Goal: Task Accomplishment & Management: Complete application form

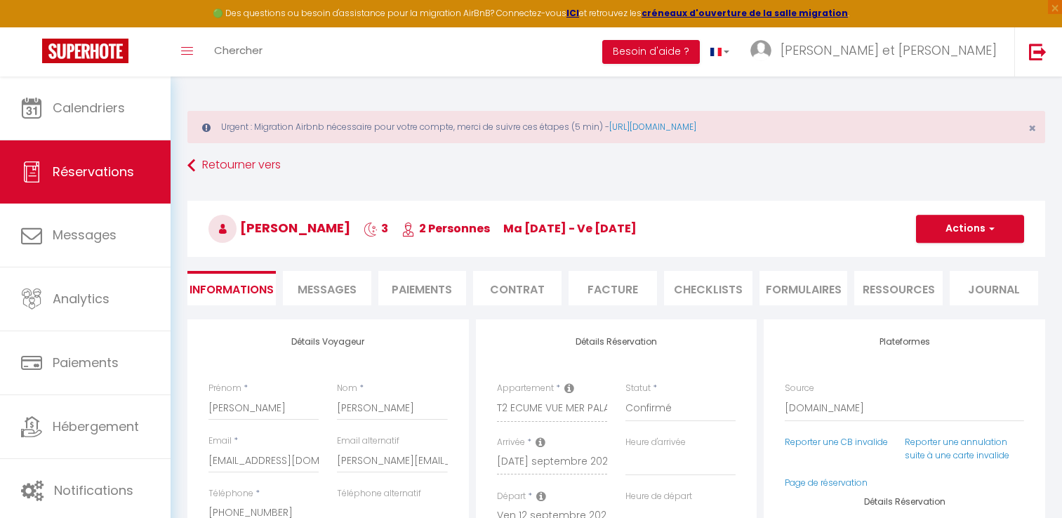
select select "CH"
select select "51484"
select select
select select "14"
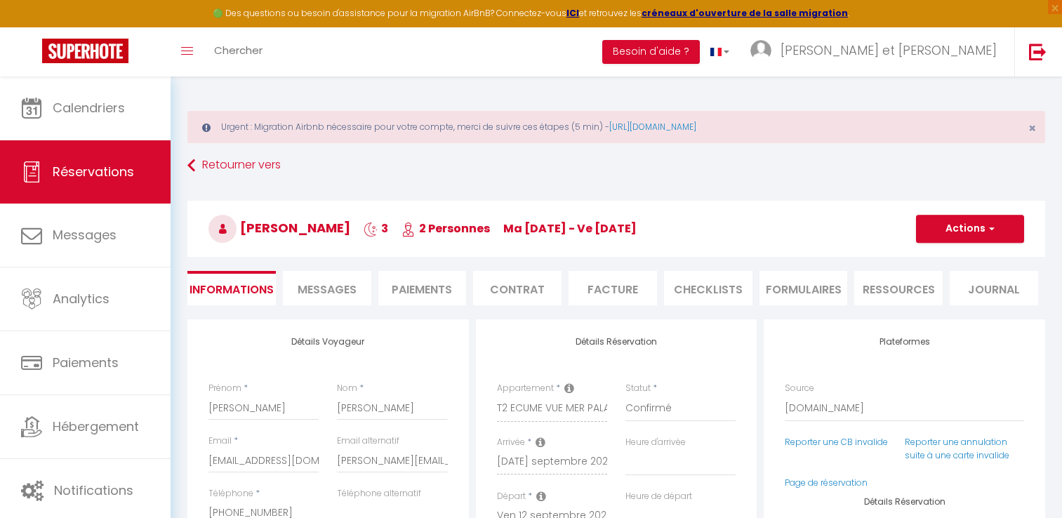
select select "2"
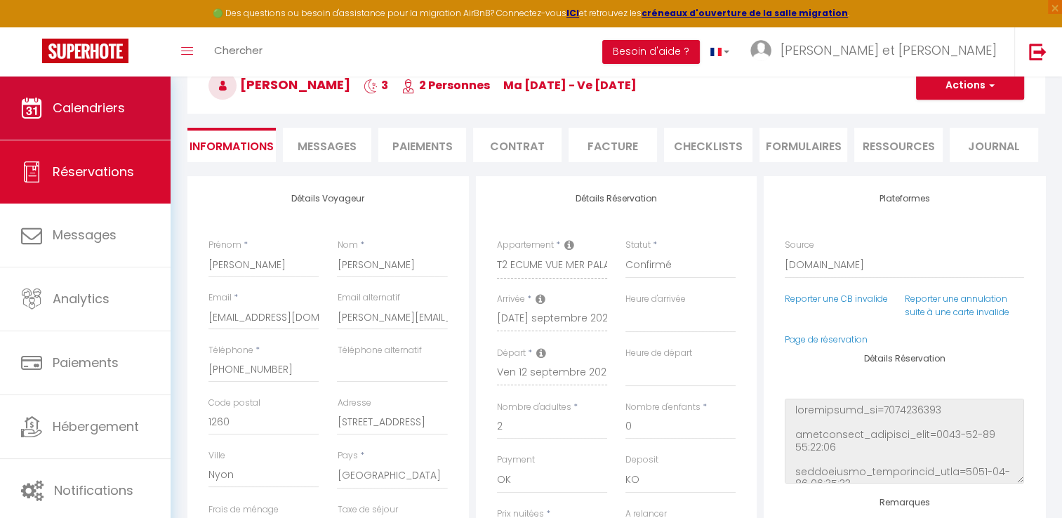
select select
checkbox input "false"
click at [98, 107] on span "Calendriers" at bounding box center [89, 108] width 72 height 18
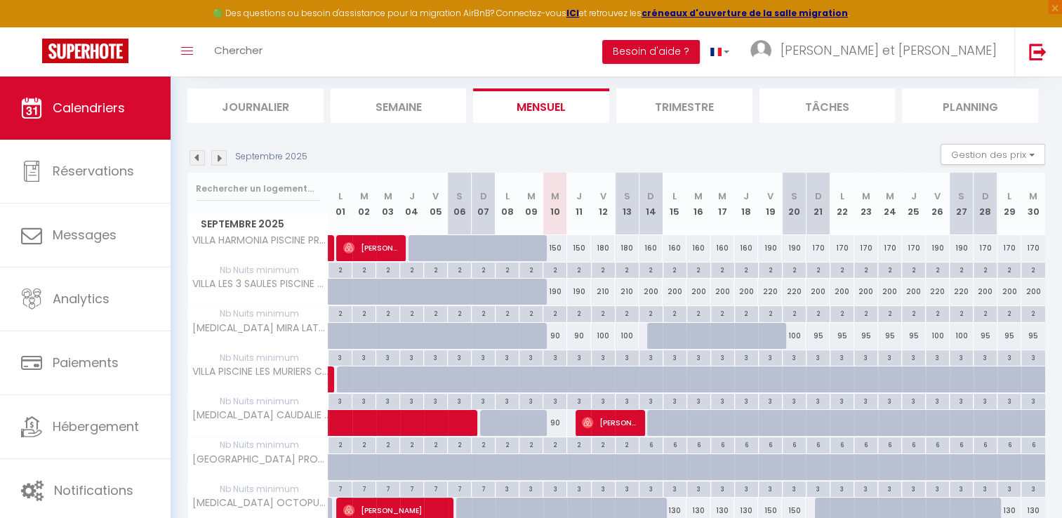
scroll to position [143, 0]
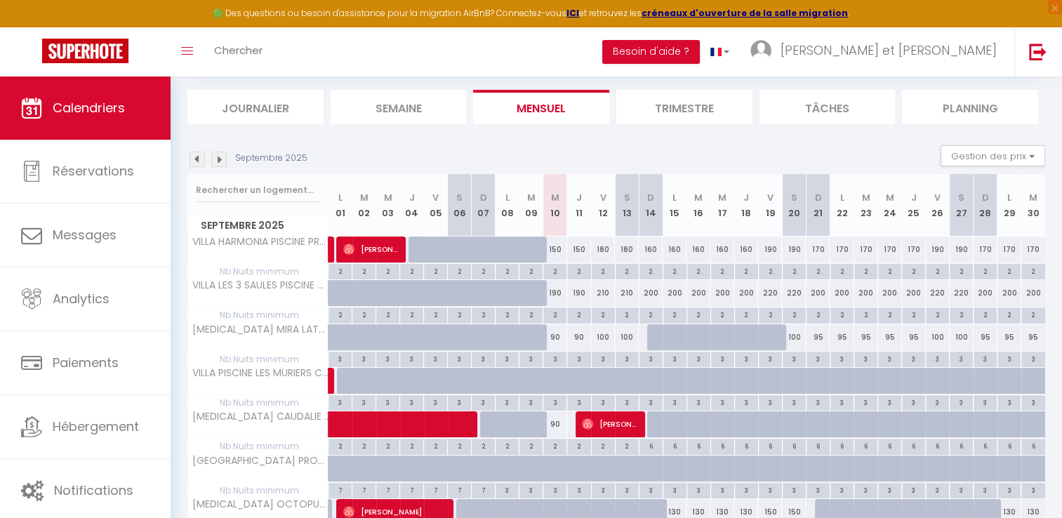
click at [219, 161] on img at bounding box center [218, 159] width 15 height 15
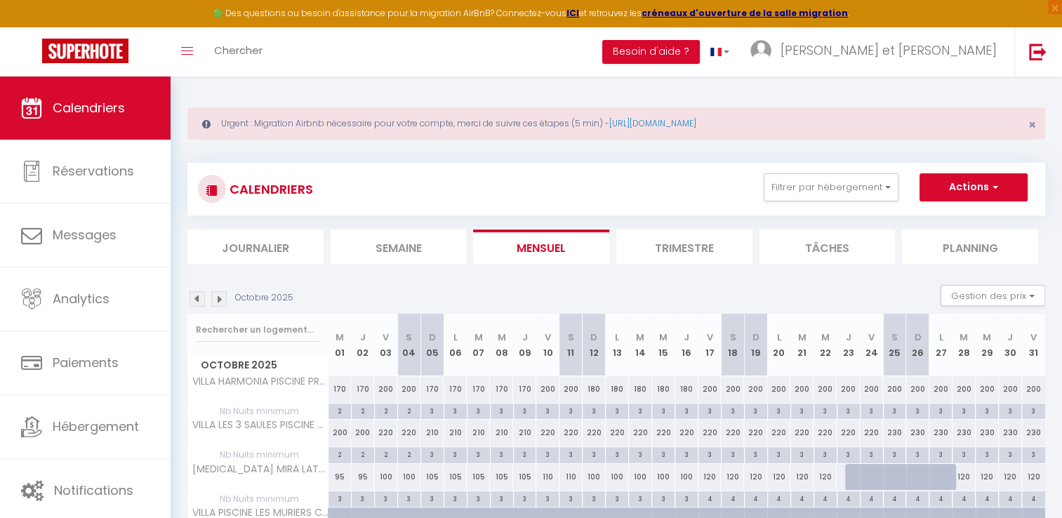
scroll to position [0, 0]
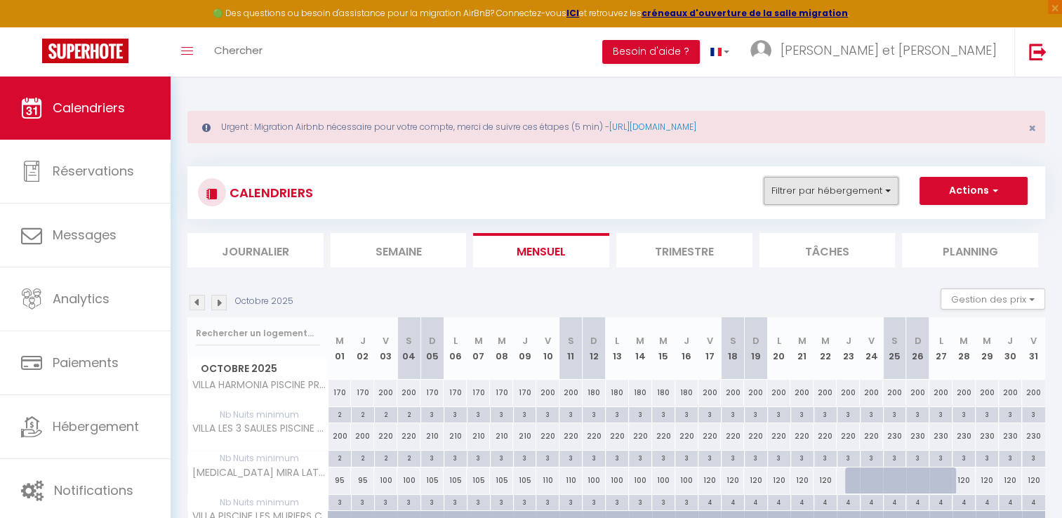
click at [879, 191] on button "Filtrer par hébergement" at bounding box center [831, 191] width 135 height 28
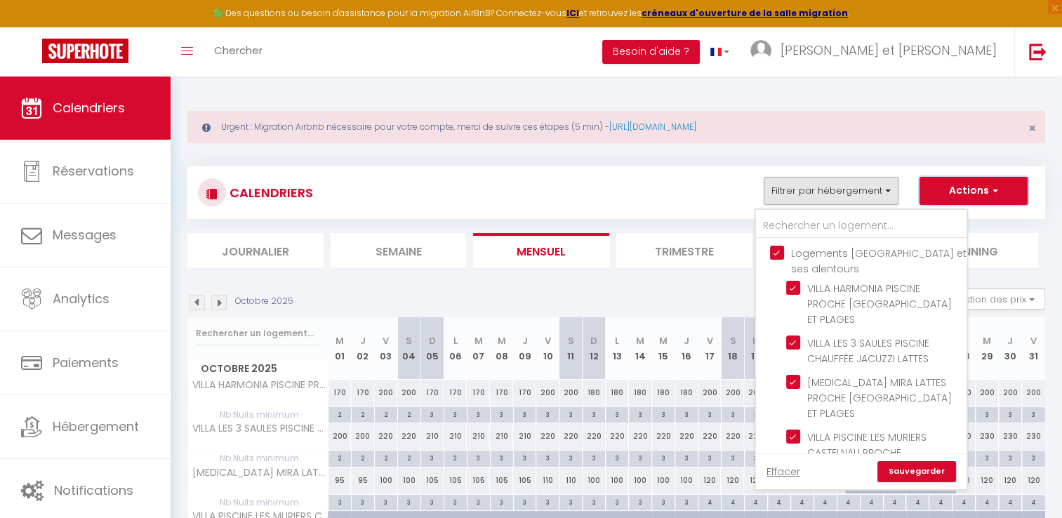
click at [963, 184] on button "Actions" at bounding box center [973, 191] width 108 height 28
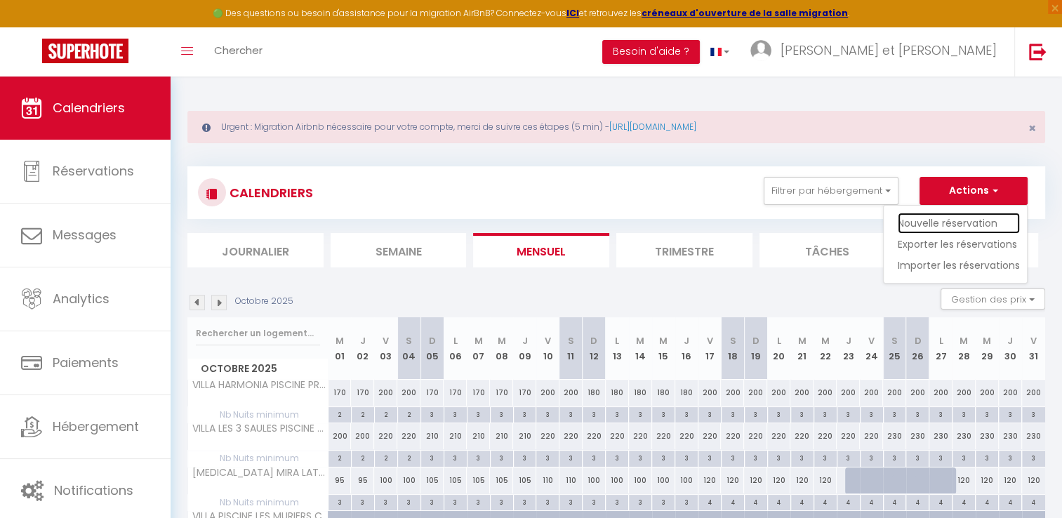
click at [940, 222] on link "Nouvelle réservation" at bounding box center [959, 223] width 122 height 21
select select
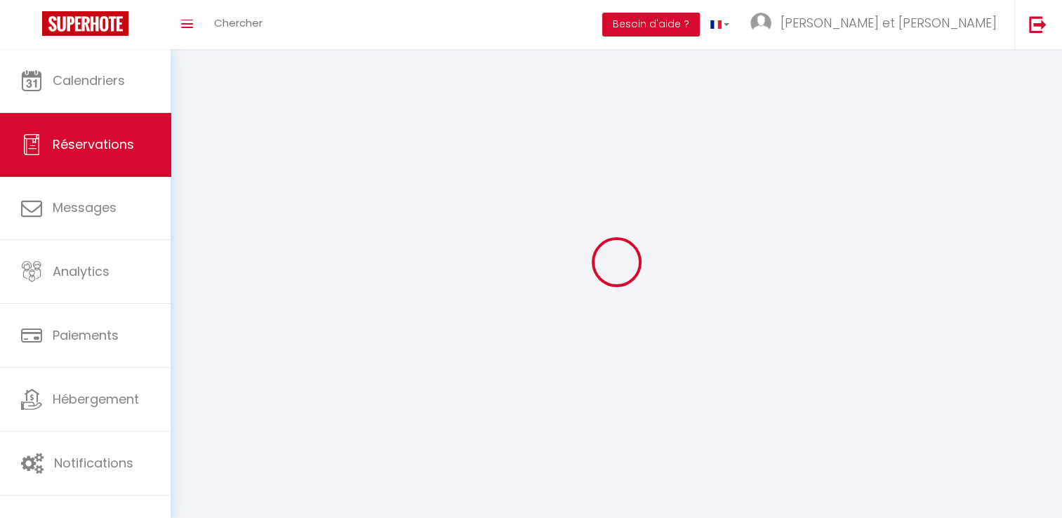
select select
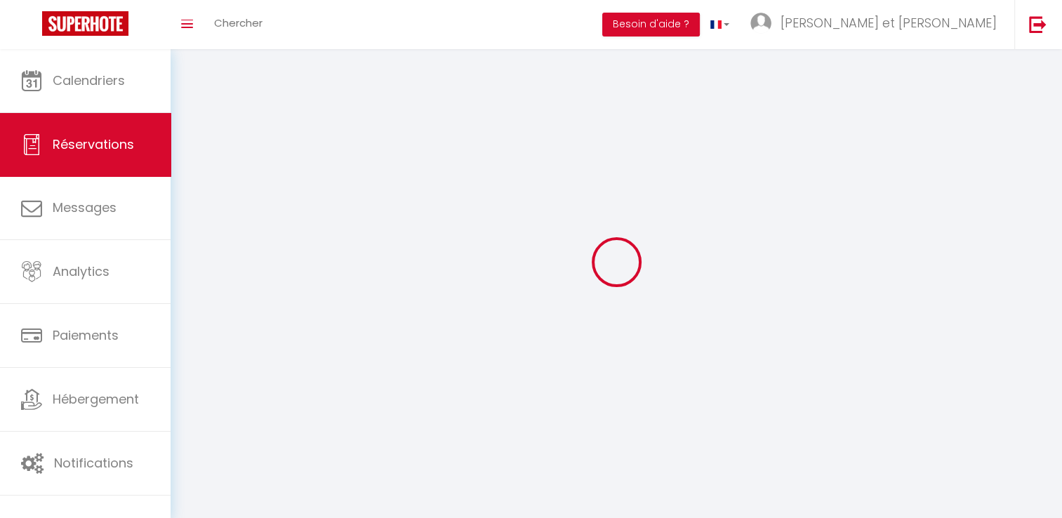
select select
checkbox input "false"
select select
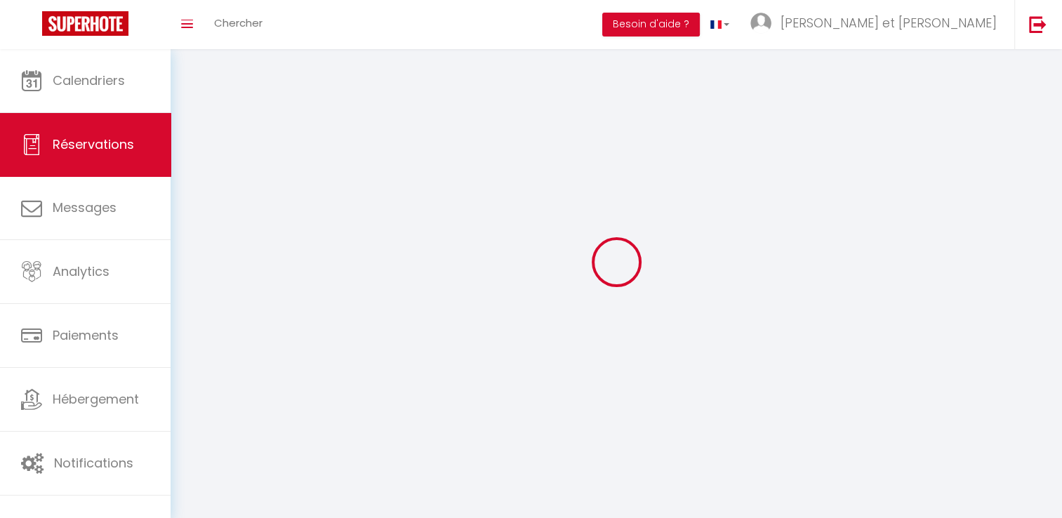
select select
checkbox input "false"
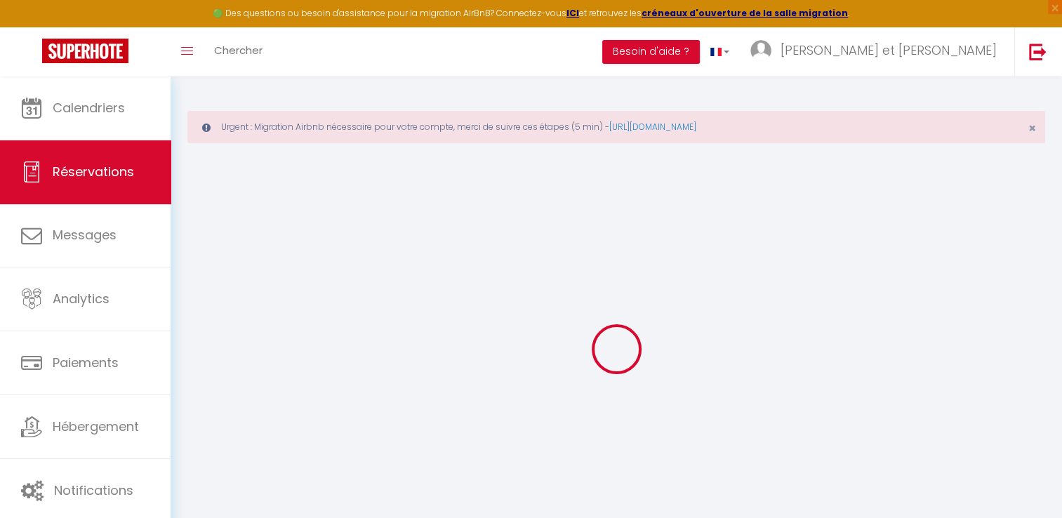
select select
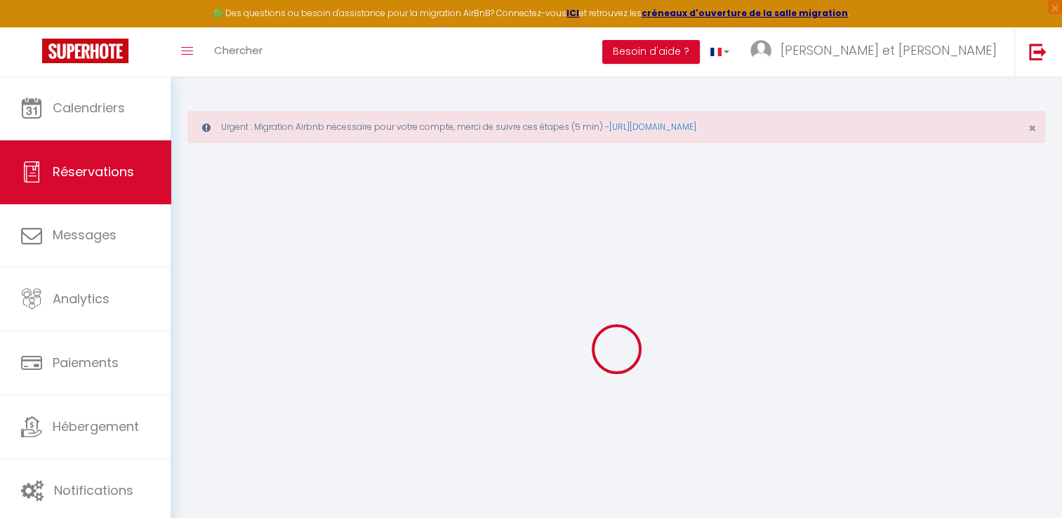
select select
checkbox input "false"
select select
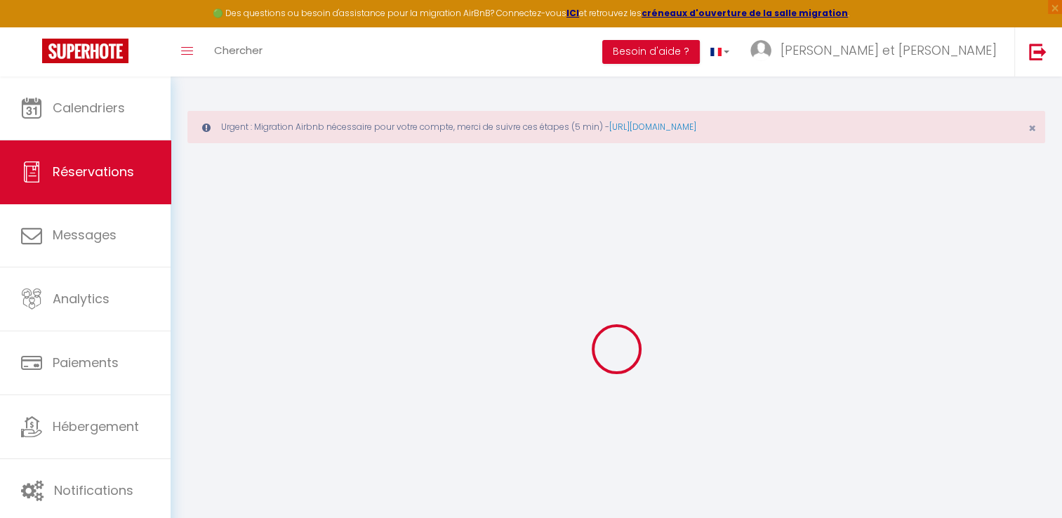
select select
checkbox input "false"
select select
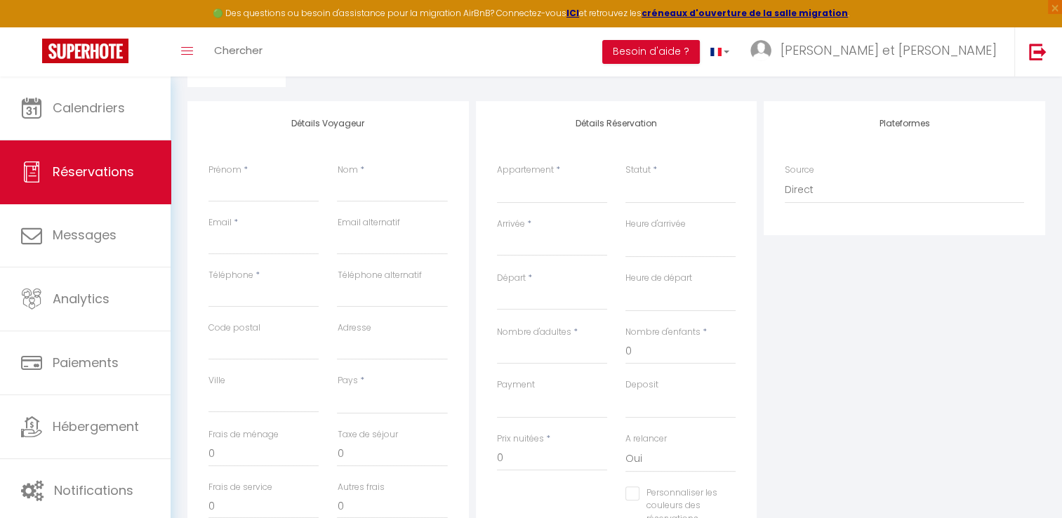
scroll to position [219, 0]
click at [667, 192] on select "Confirmé Non Confirmé [PERSON_NAME] par le voyageur No Show Request" at bounding box center [680, 189] width 110 height 27
click at [523, 192] on select "VILLA HARMONIA PISCINE PROCHE [GEOGRAPHIC_DATA] ET PLAGES VILLA LES 3 SAULES PI…" at bounding box center [552, 189] width 110 height 27
click at [250, 189] on input "Prénom" at bounding box center [263, 188] width 110 height 25
type input "P"
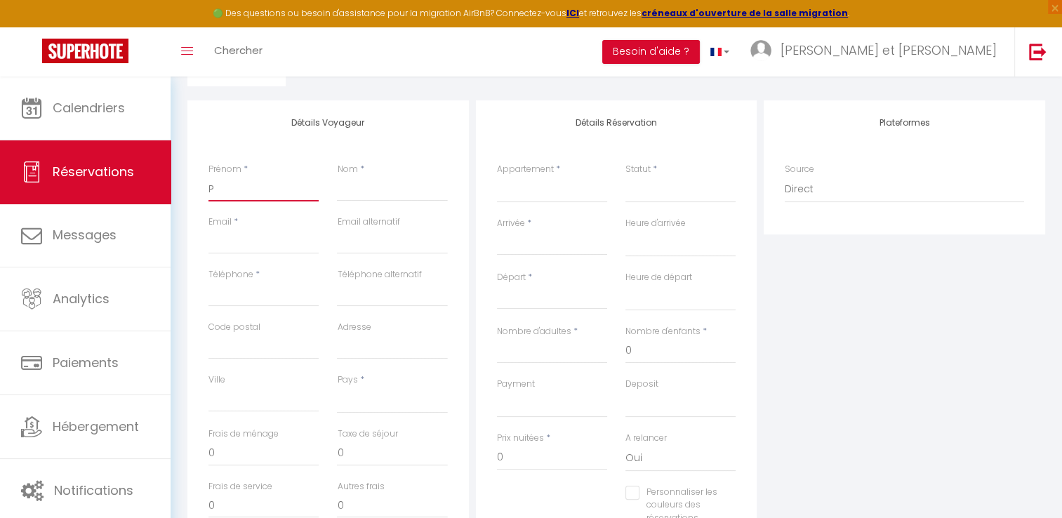
select select
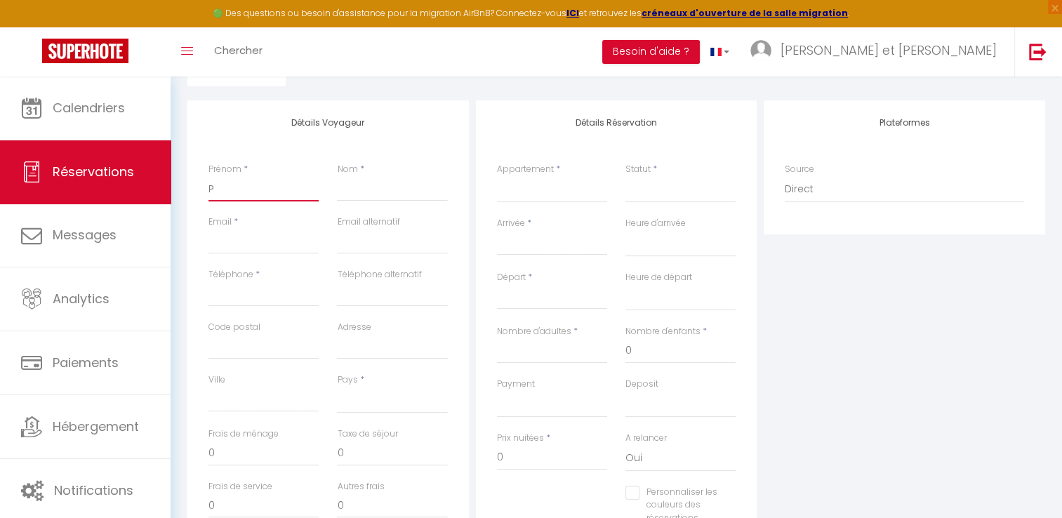
select select
checkbox input "false"
type input "Pa"
select select
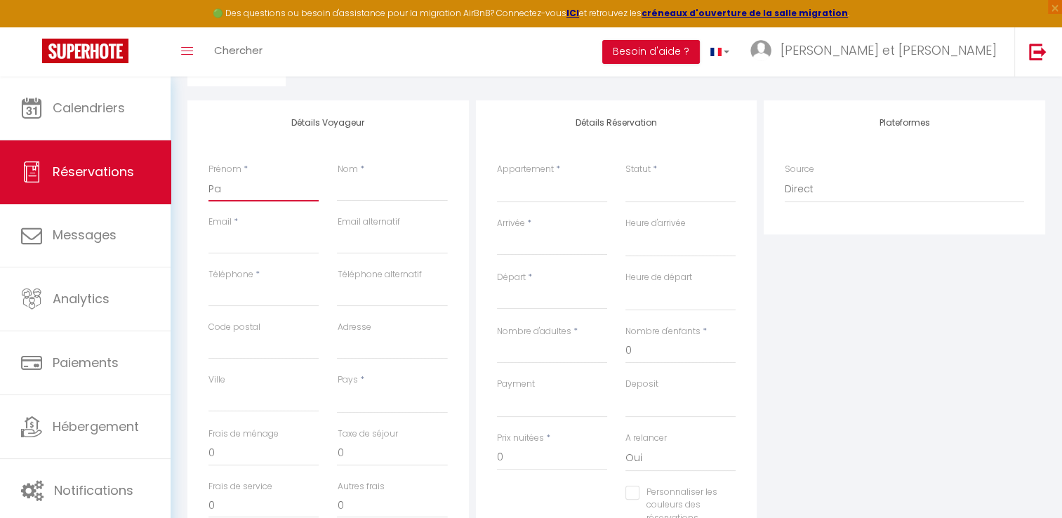
select select
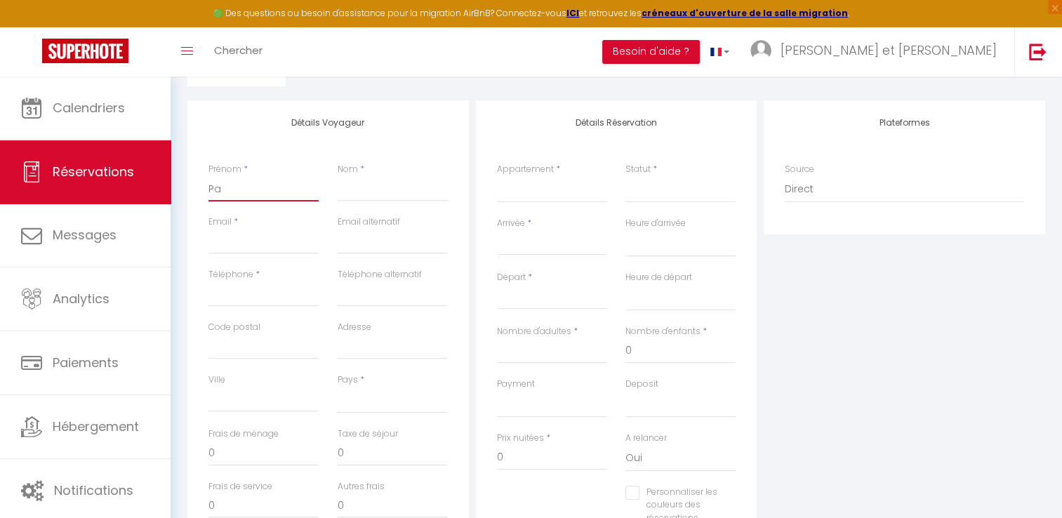
select select
checkbox input "false"
type input "Pau"
select select
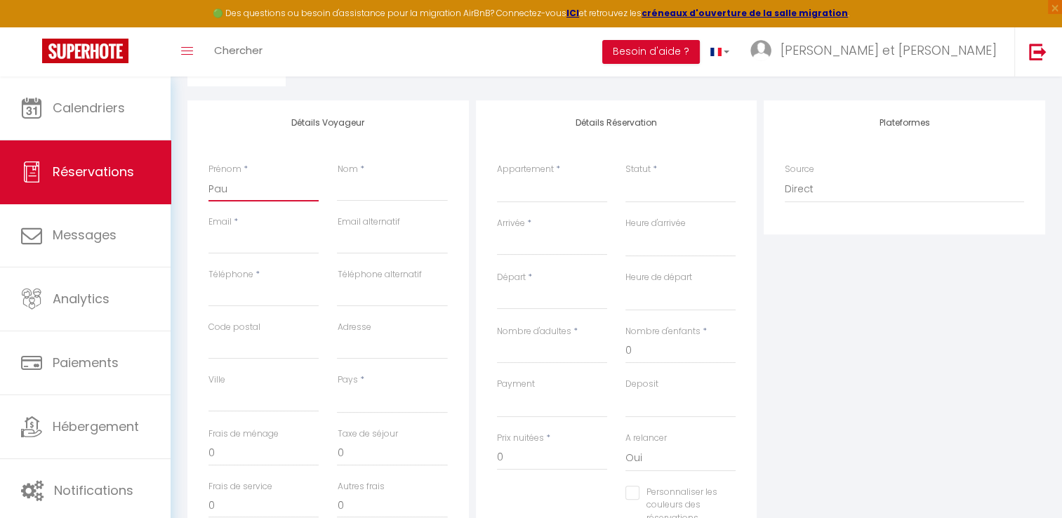
select select
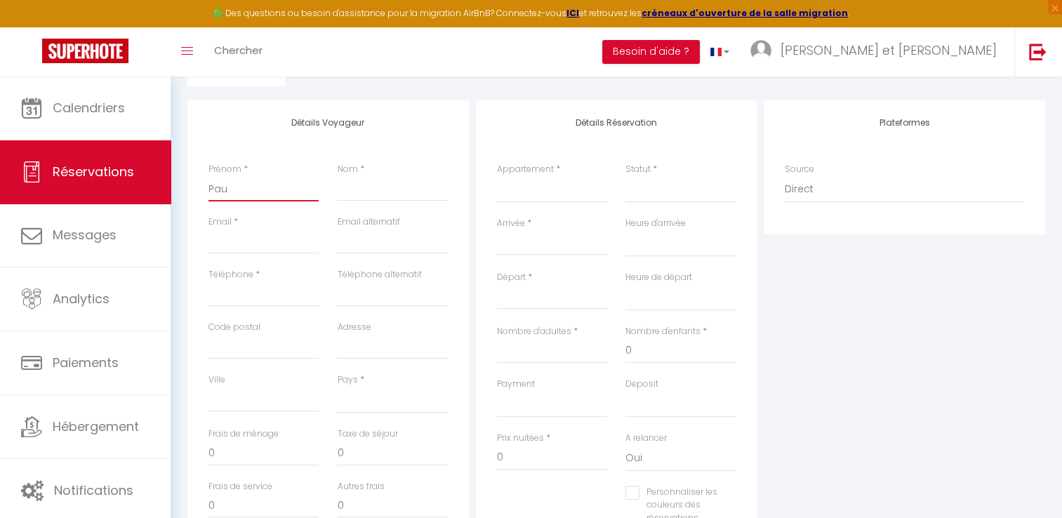
checkbox input "false"
type input "[PERSON_NAME]"
select select
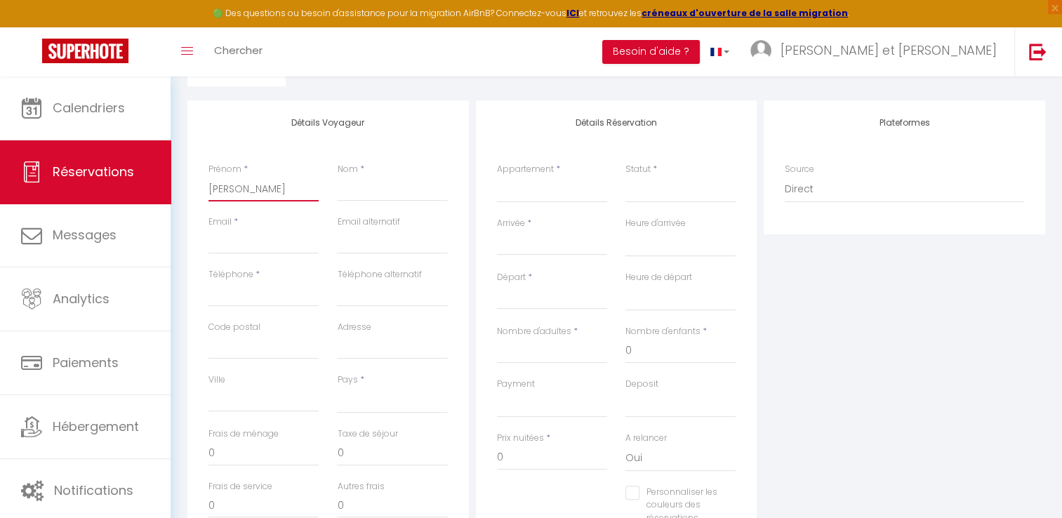
select select
checkbox input "false"
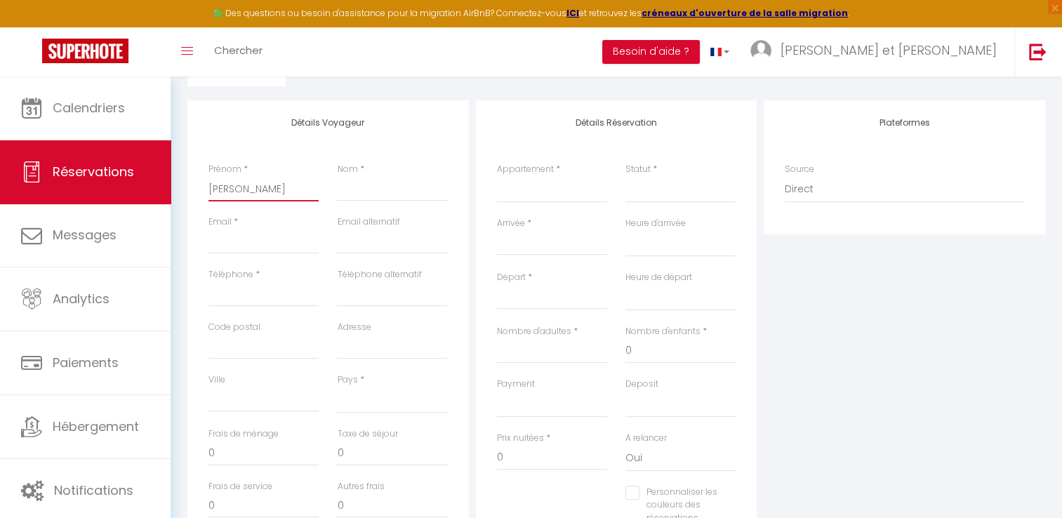
type input "[PERSON_NAME]"
click at [372, 195] on input "Nom" at bounding box center [392, 188] width 110 height 25
type input "M"
select select
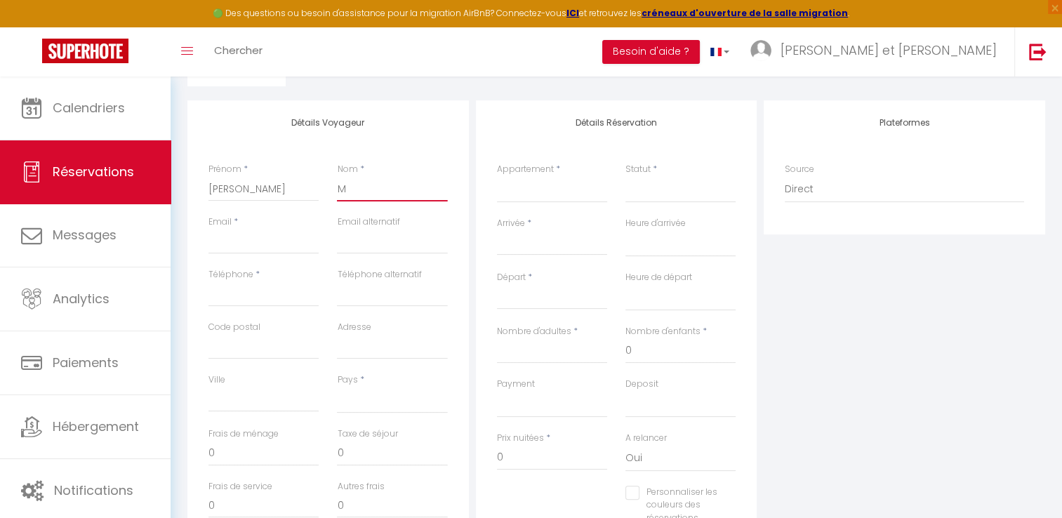
select select
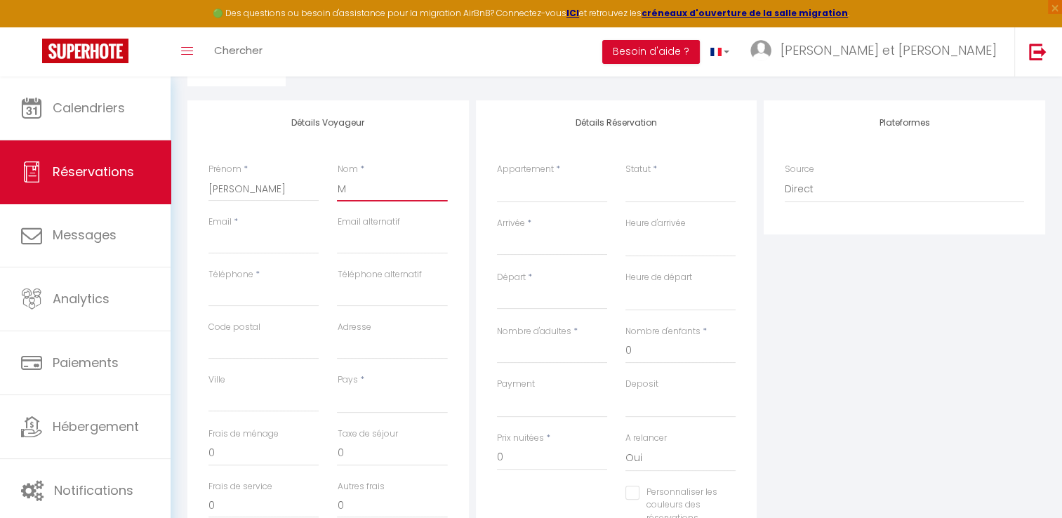
checkbox input "false"
type input "MA"
select select
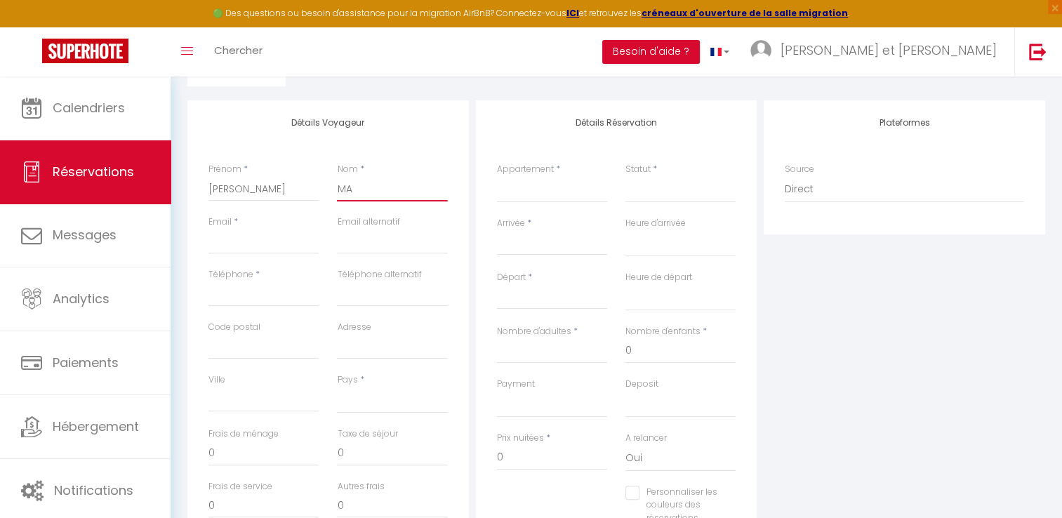
select select
checkbox input "false"
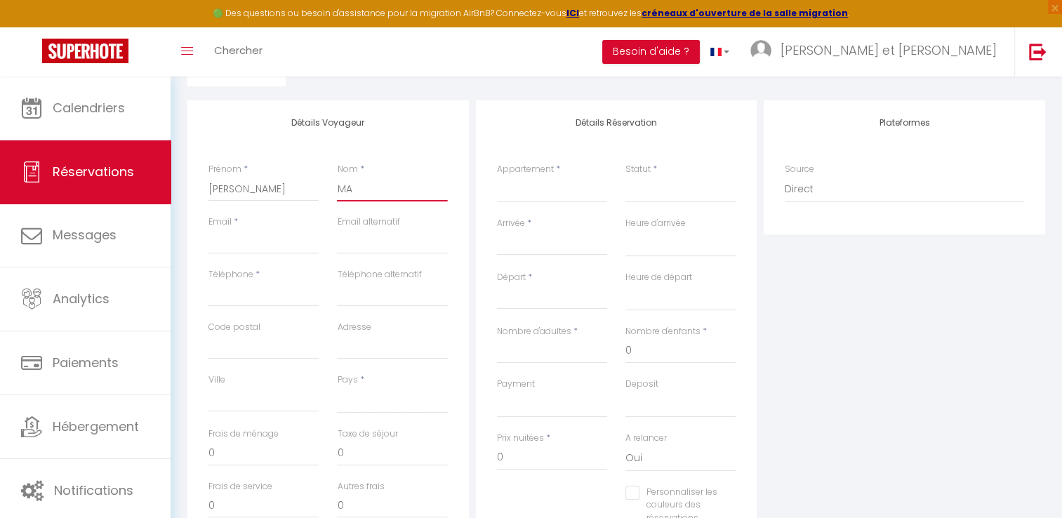
type input "MAL"
select select
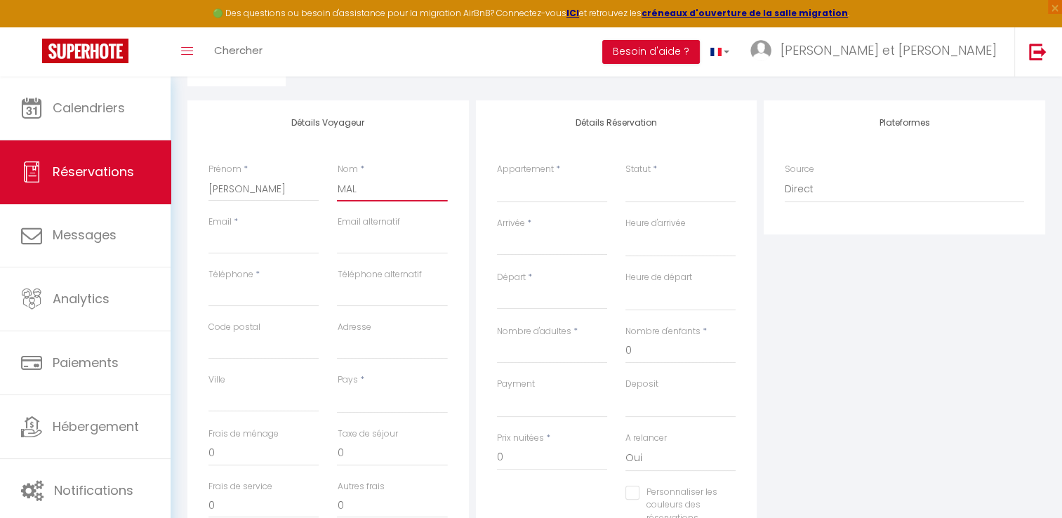
select select
checkbox input "false"
type input "MALV"
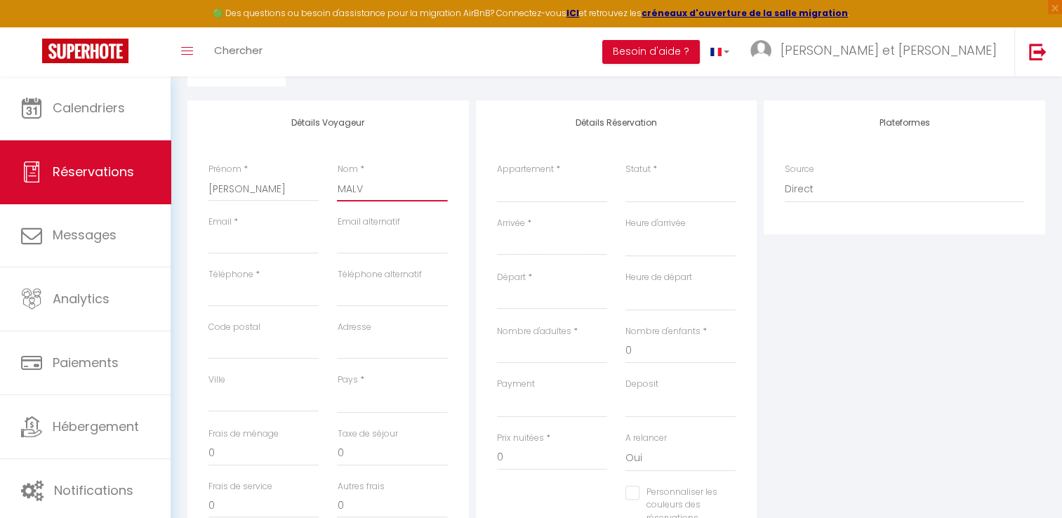
select select
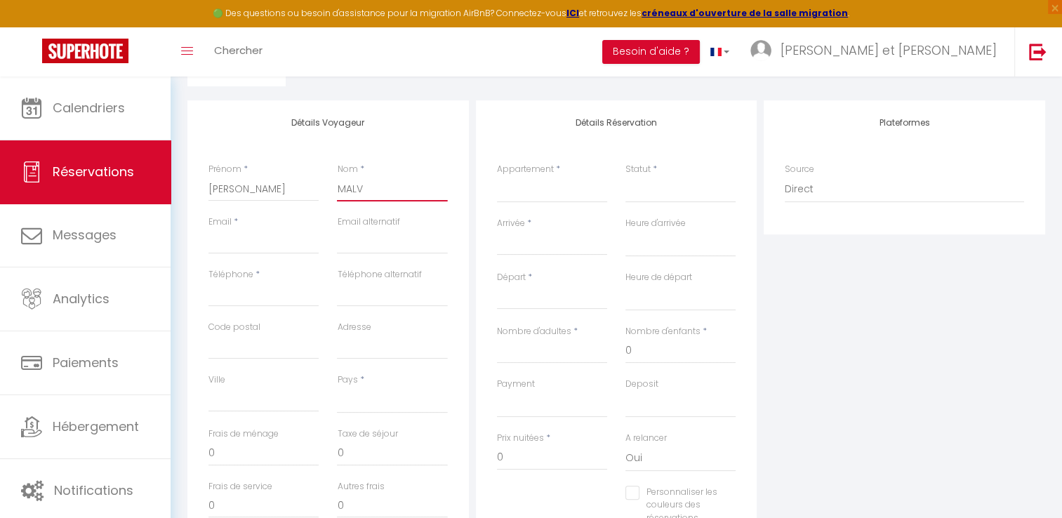
select select
checkbox input "false"
type input "MALVA"
select select
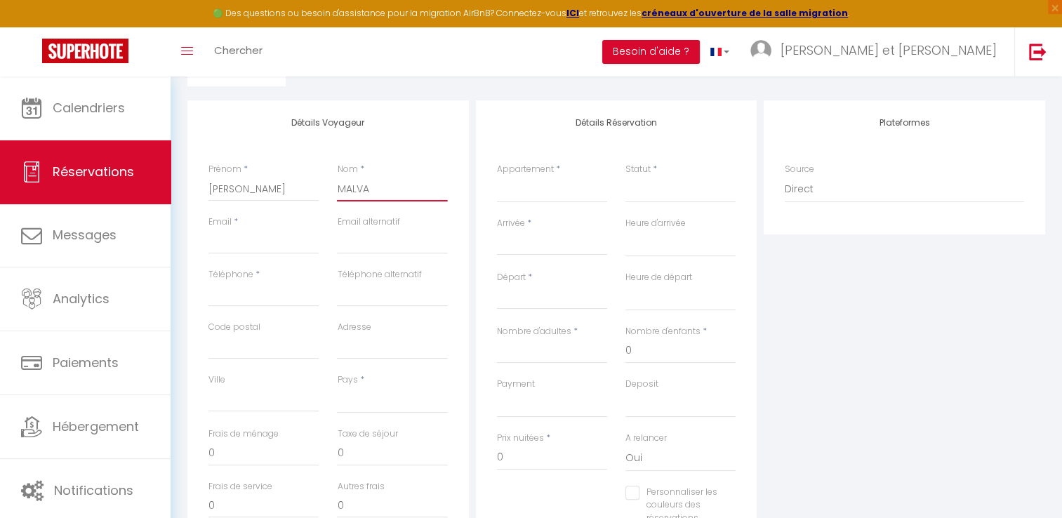
select select
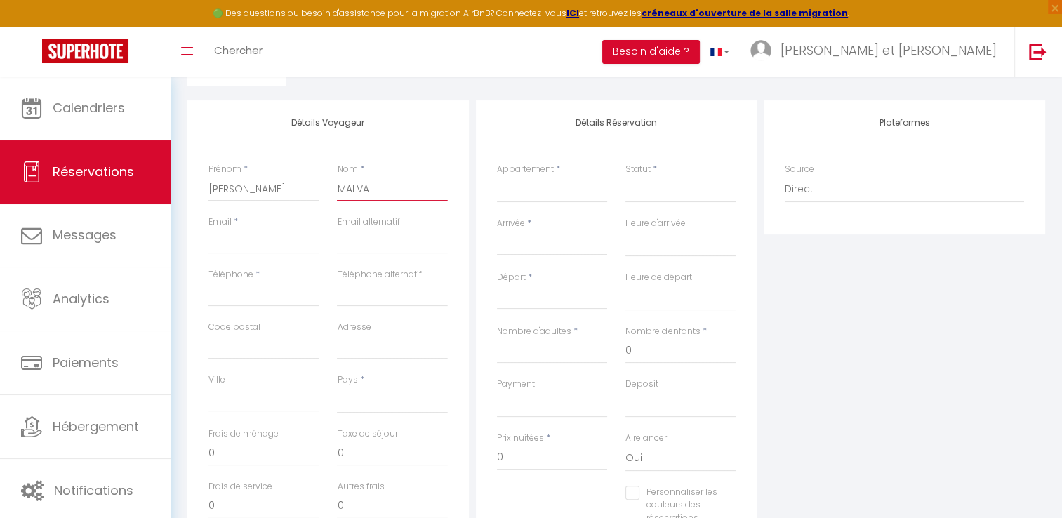
select select
checkbox input "false"
type input "MALVAU"
select select
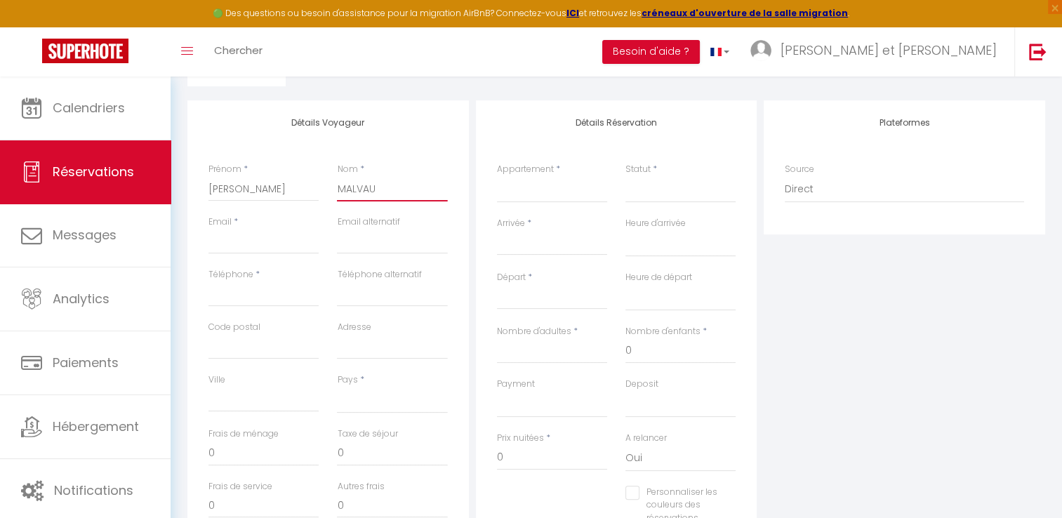
select select
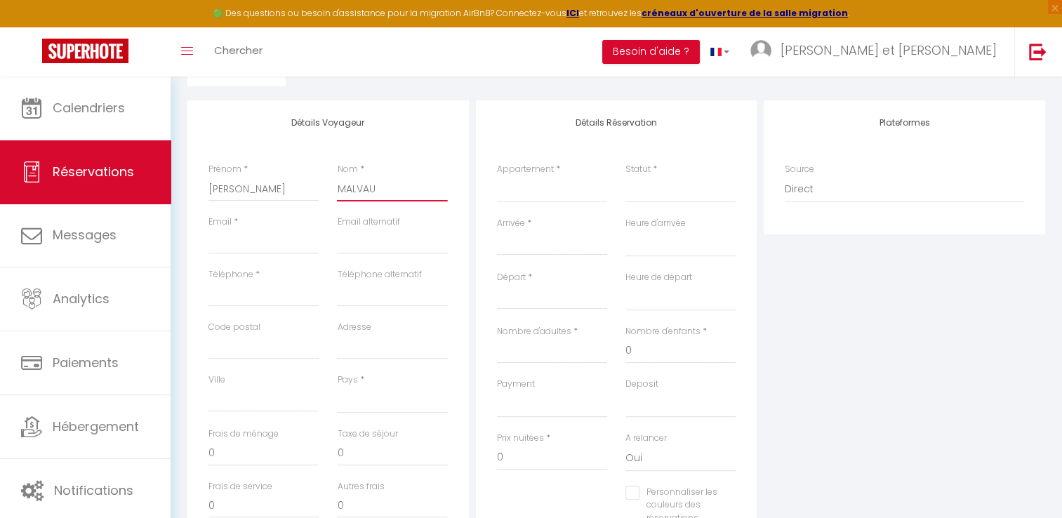
checkbox input "false"
type input "MALVAUX"
select select
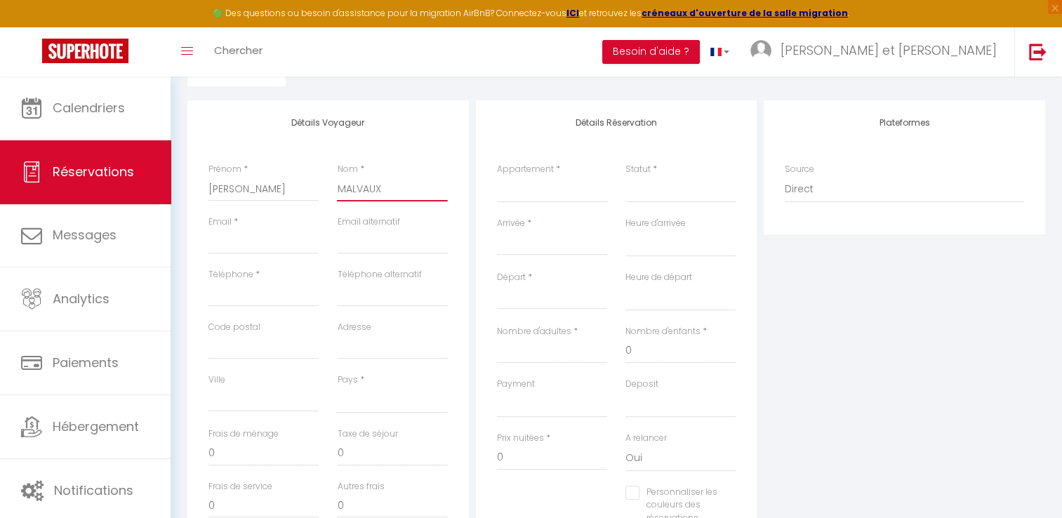
select select
checkbox input "false"
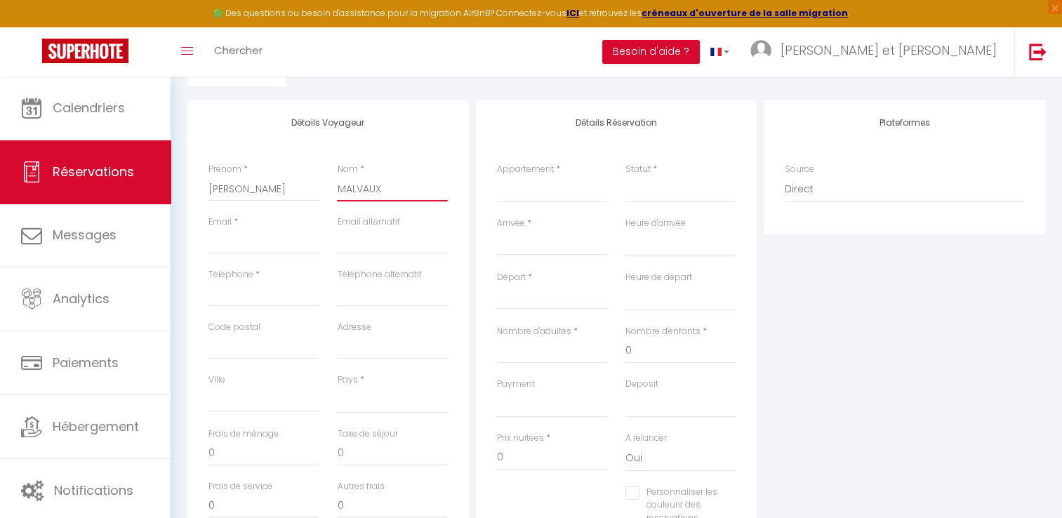
type input "MALVAUX"
click at [242, 250] on input "Email client" at bounding box center [263, 241] width 110 height 25
type input "p"
select select
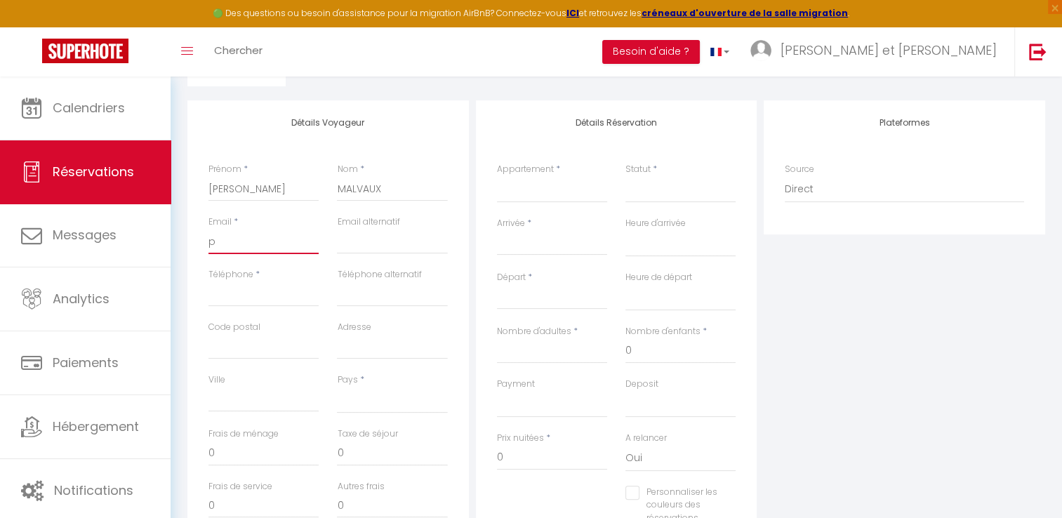
select select
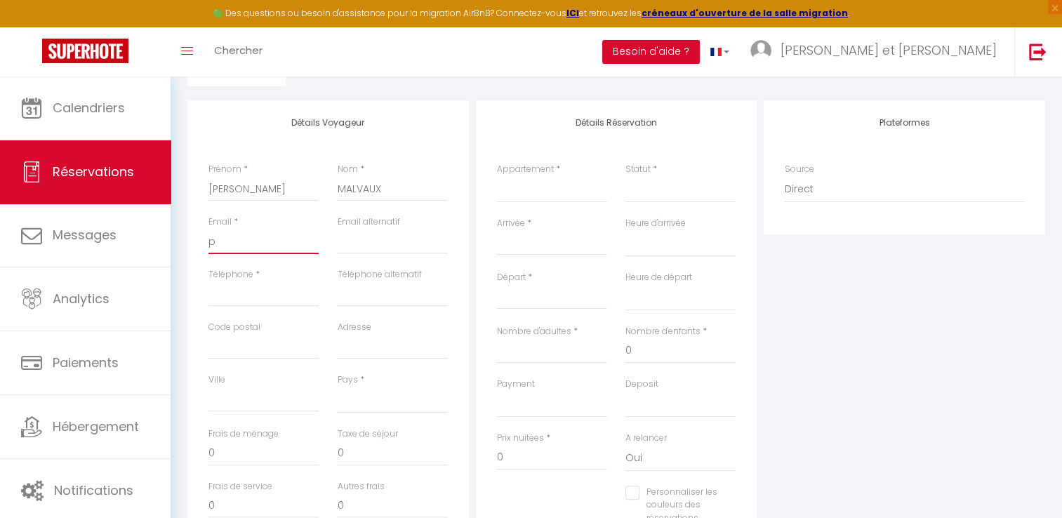
checkbox input "false"
type input "pa"
select select
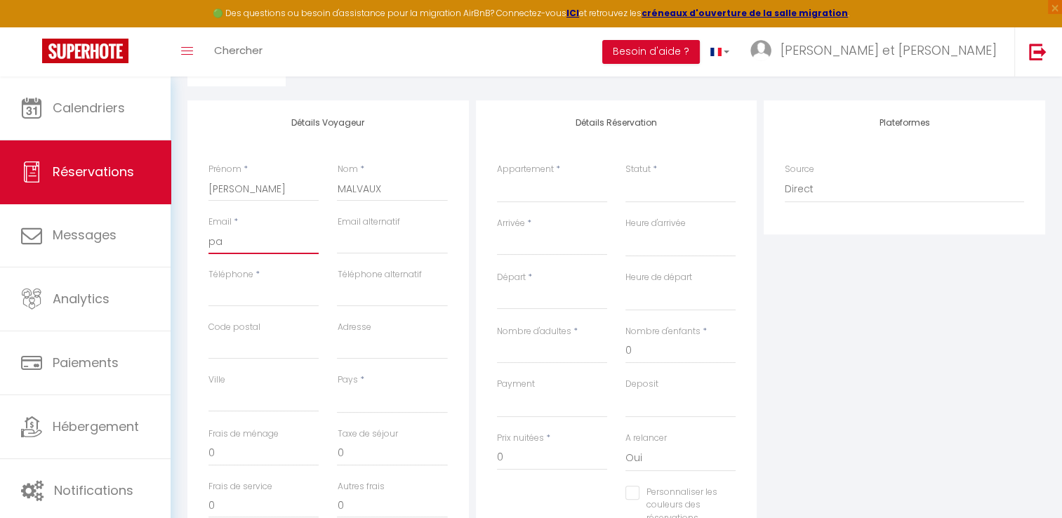
select select
checkbox input "false"
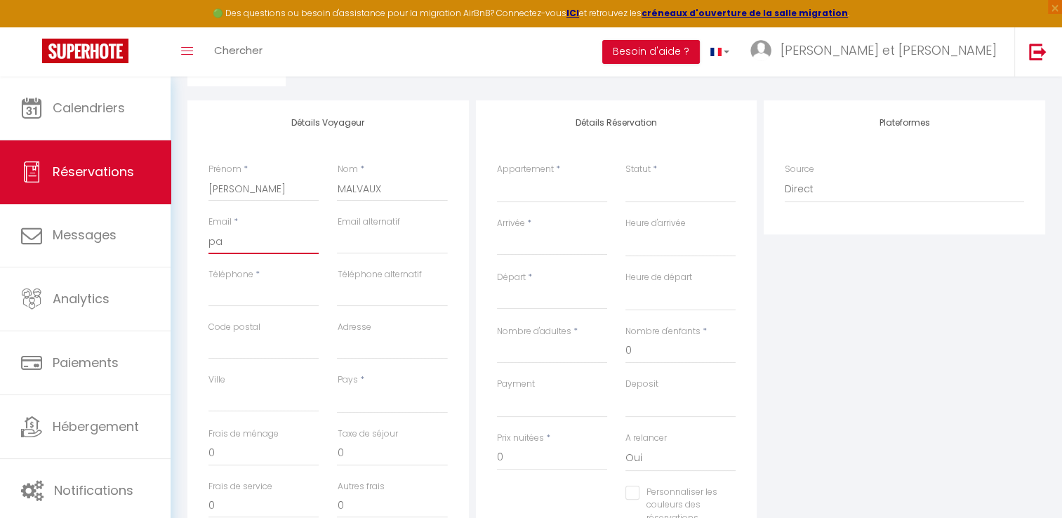
type input "pav"
select select
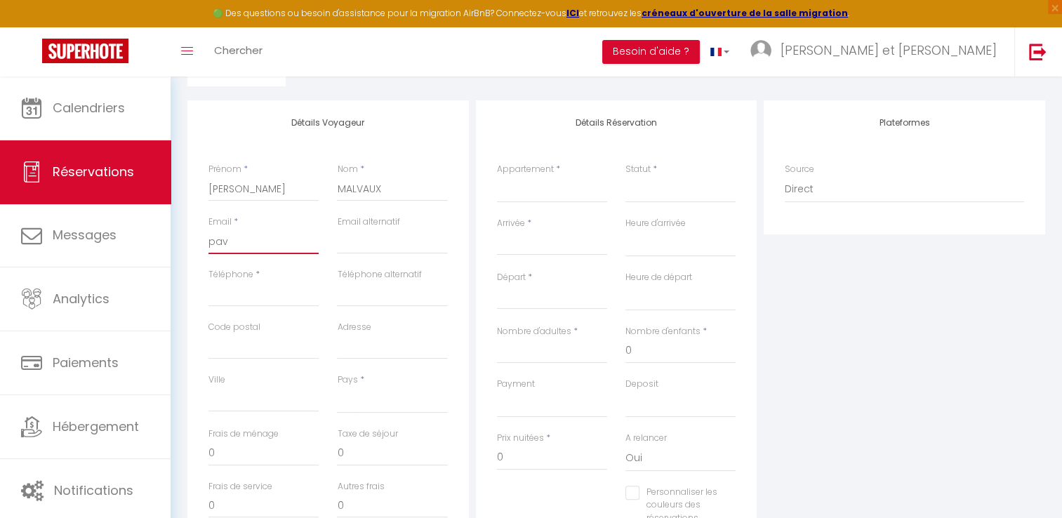
select select
checkbox input "false"
type input "pavv"
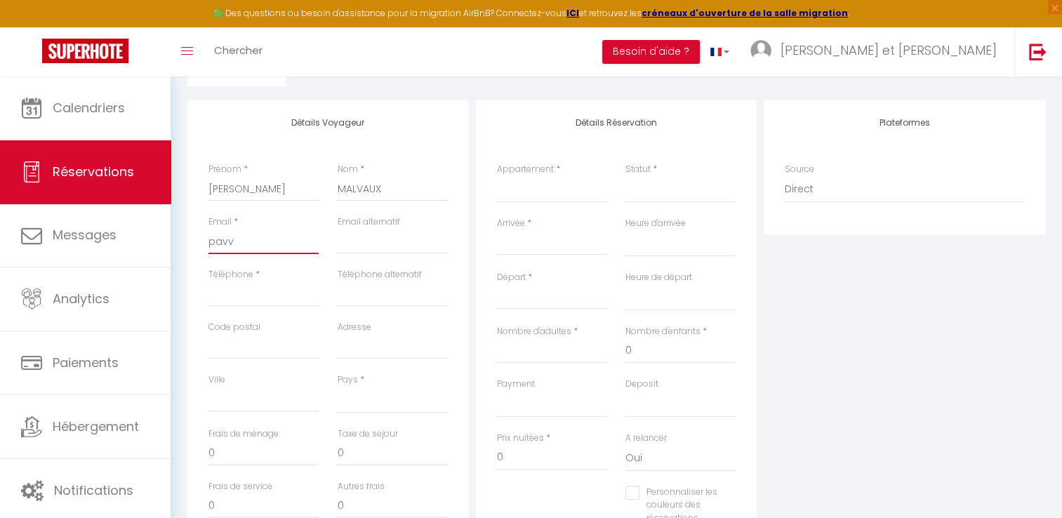
select select
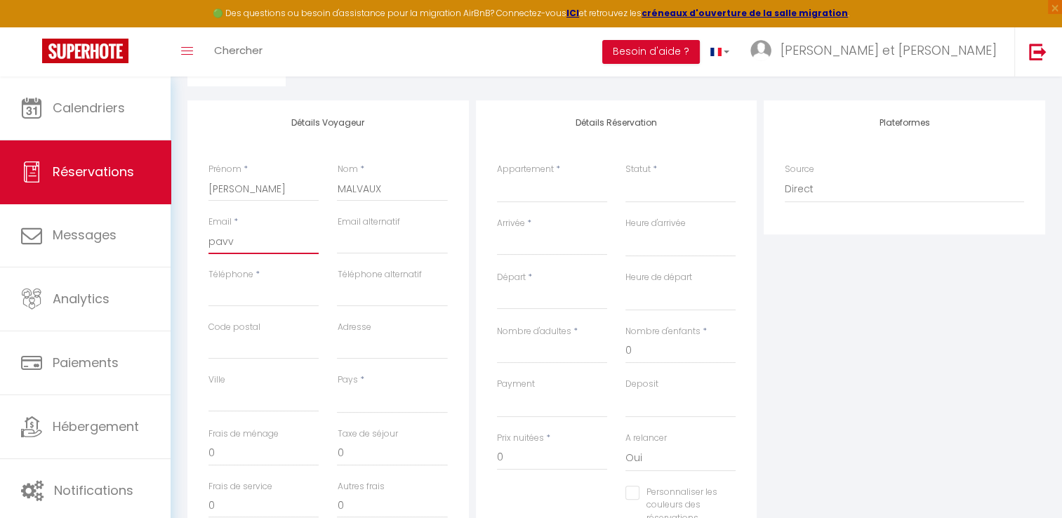
select select
checkbox input "false"
type input "pavvs"
select select
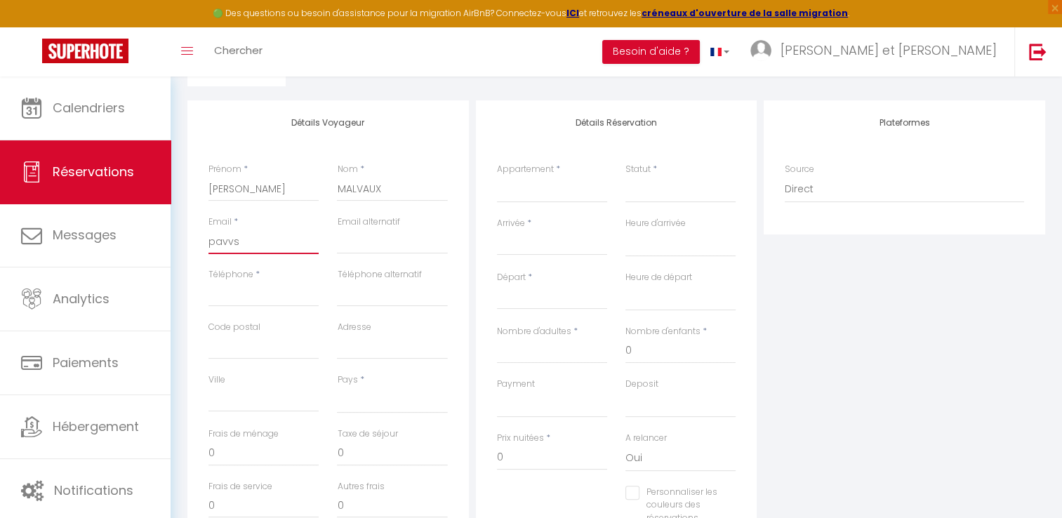
select select
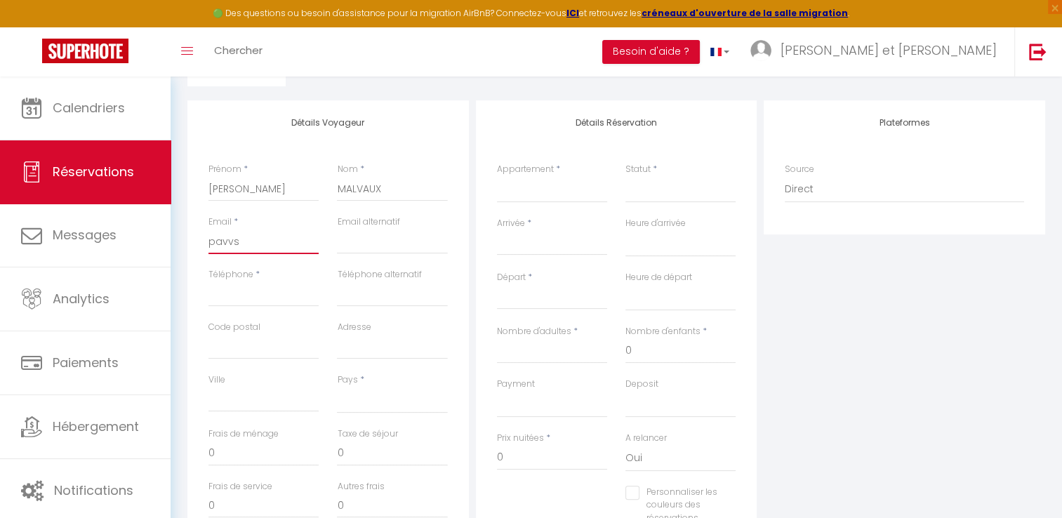
select select
checkbox input "false"
type input "pavvsu"
select select
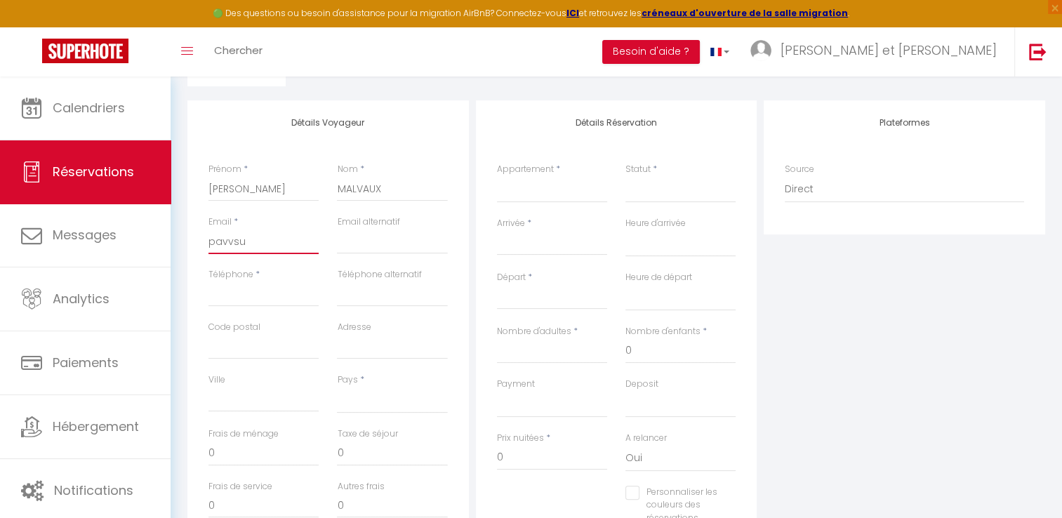
select select
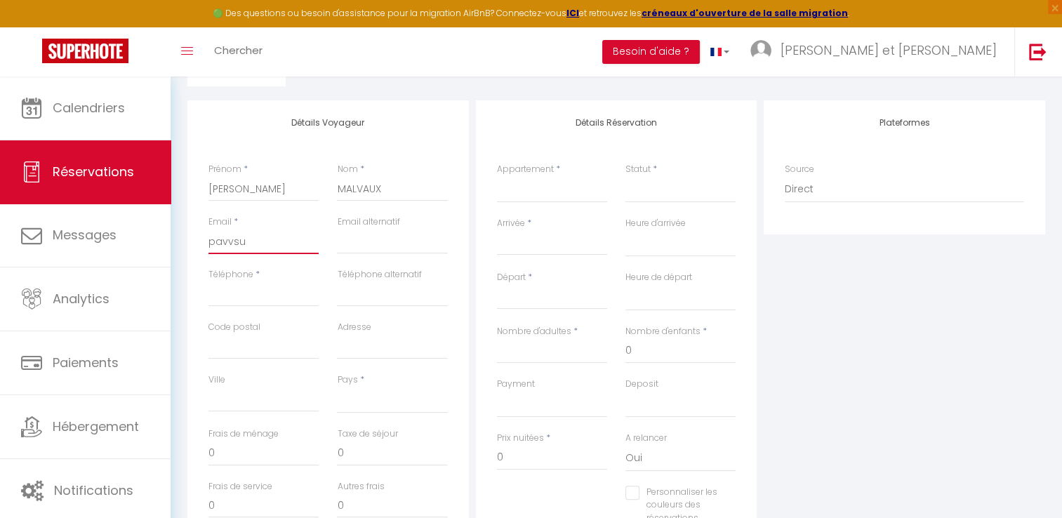
checkbox input "false"
type input "pavvsul"
select select
click at [249, 298] on input "Téléphone" at bounding box center [263, 293] width 110 height 25
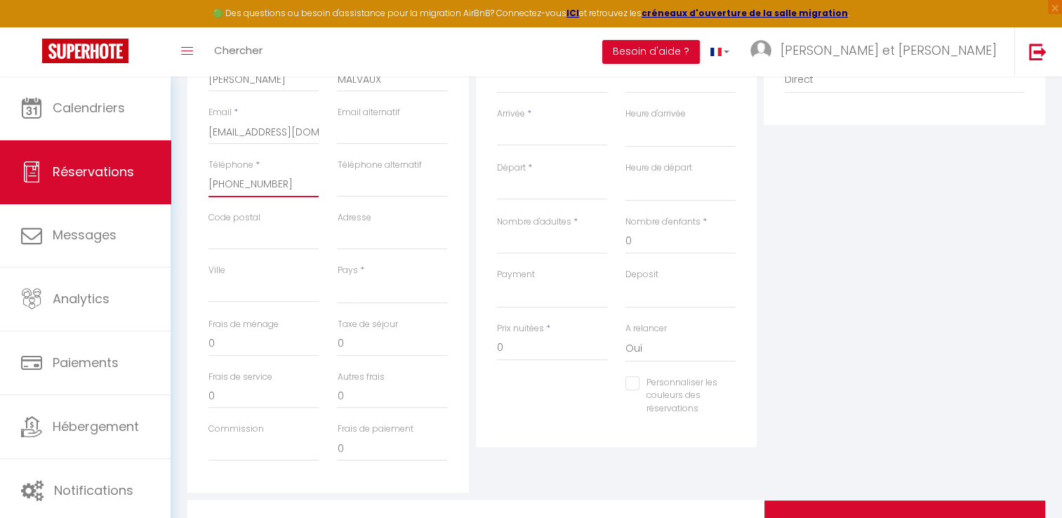
scroll to position [323, 0]
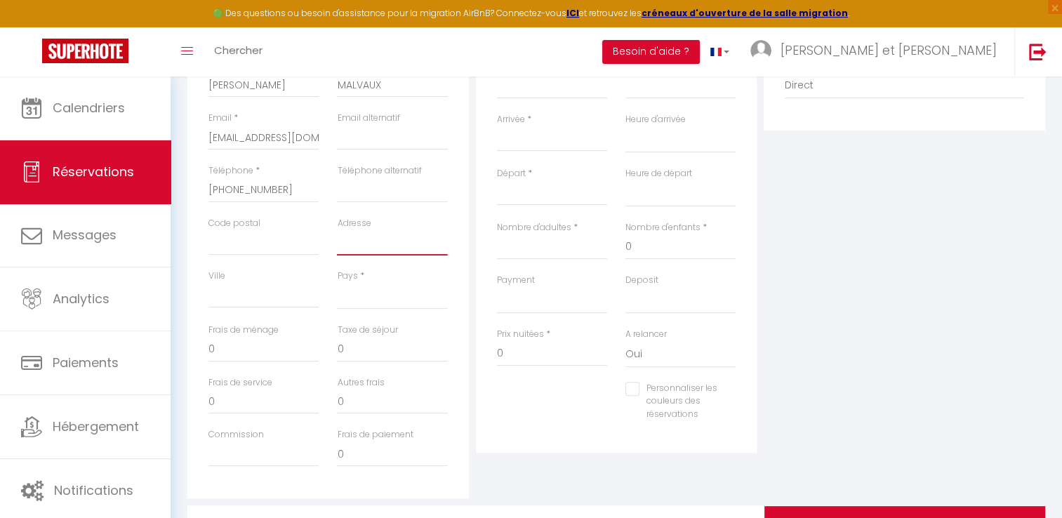
click at [370, 243] on input "Adresse" at bounding box center [392, 242] width 110 height 25
click at [222, 244] on input "Code postal" at bounding box center [263, 242] width 110 height 25
click at [228, 300] on input "Ville" at bounding box center [263, 295] width 110 height 25
click at [428, 246] on input "rue [PERSON_NAME]" at bounding box center [392, 242] width 110 height 25
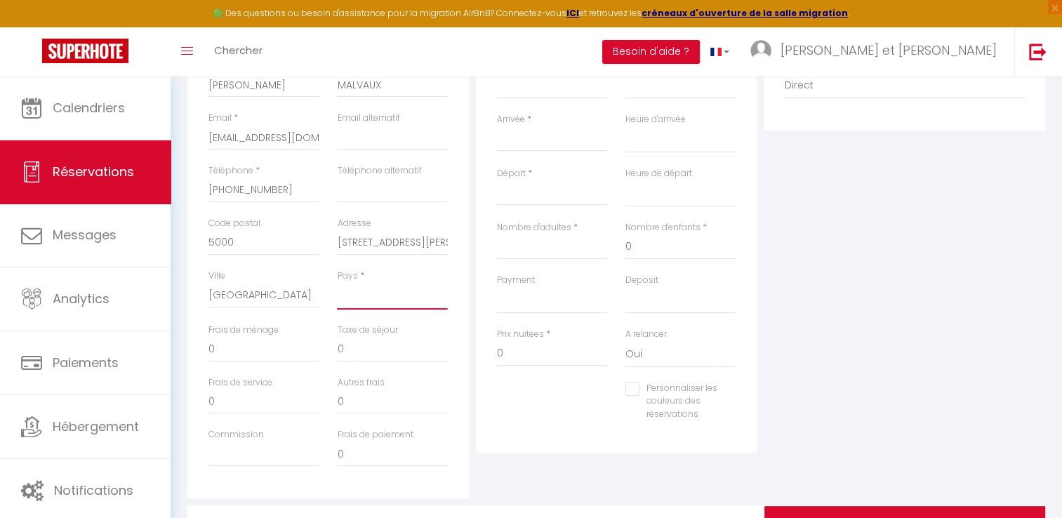
click at [354, 296] on select "[GEOGRAPHIC_DATA] [GEOGRAPHIC_DATA] [GEOGRAPHIC_DATA] [GEOGRAPHIC_DATA] [GEOGRA…" at bounding box center [392, 296] width 110 height 27
click at [337, 283] on select "[GEOGRAPHIC_DATA] [GEOGRAPHIC_DATA] [GEOGRAPHIC_DATA] [GEOGRAPHIC_DATA] [GEOGRA…" at bounding box center [392, 296] width 110 height 27
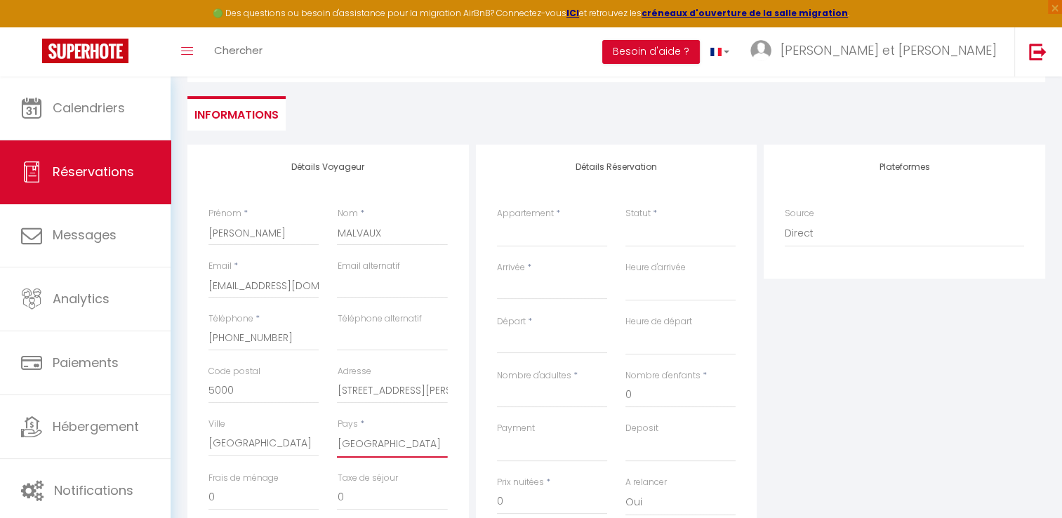
scroll to position [173, 0]
click at [547, 238] on select "VILLA HARMONIA PISCINE PROCHE [GEOGRAPHIC_DATA] ET PLAGES VILLA LES 3 SAULES PI…" at bounding box center [552, 235] width 110 height 27
click at [497, 222] on select "VILLA HARMONIA PISCINE PROCHE [GEOGRAPHIC_DATA] ET PLAGES VILLA LES 3 SAULES PI…" at bounding box center [552, 235] width 110 height 27
click at [648, 239] on select "Confirmé Non Confirmé [PERSON_NAME] par le voyageur No Show Request" at bounding box center [680, 235] width 110 height 27
click at [625, 222] on select "Confirmé Non Confirmé [PERSON_NAME] par le voyageur No Show Request" at bounding box center [680, 235] width 110 height 27
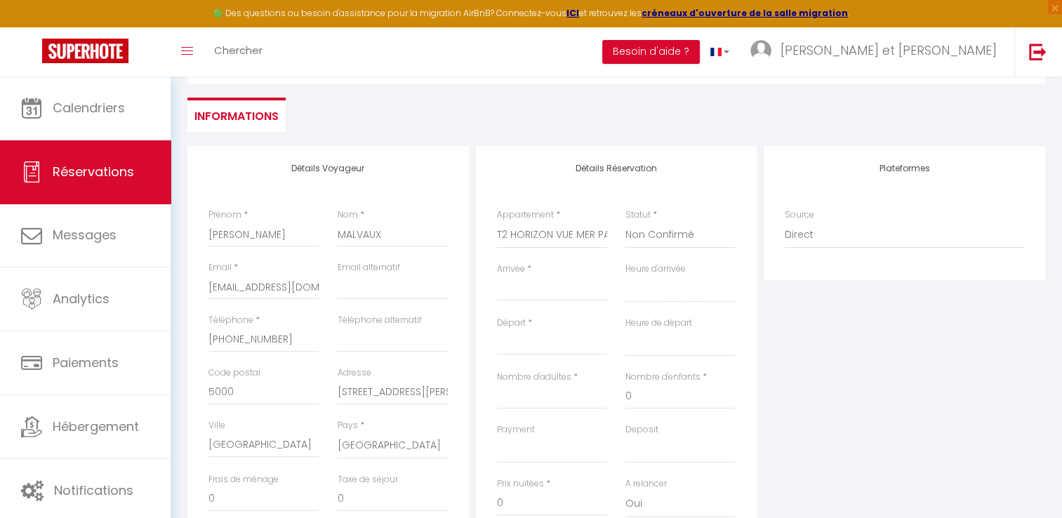
click at [528, 289] on input "Arrivée" at bounding box center [552, 290] width 110 height 18
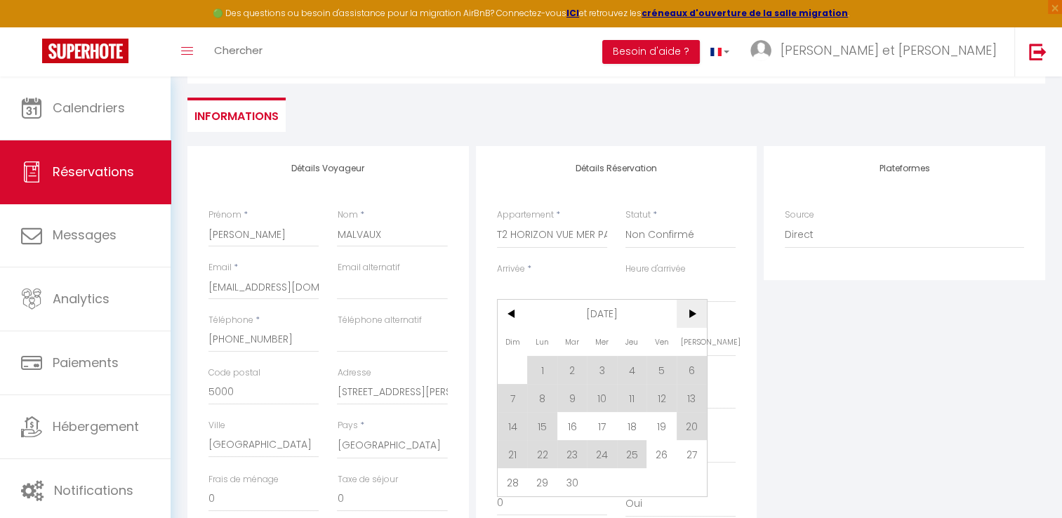
click at [690, 314] on span ">" at bounding box center [692, 314] width 30 height 28
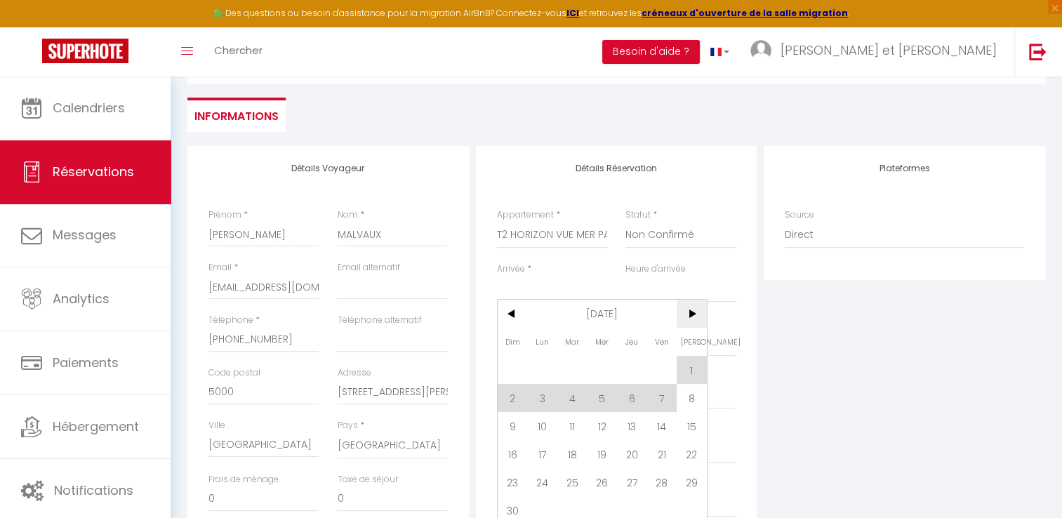
click at [690, 314] on span ">" at bounding box center [692, 314] width 30 height 28
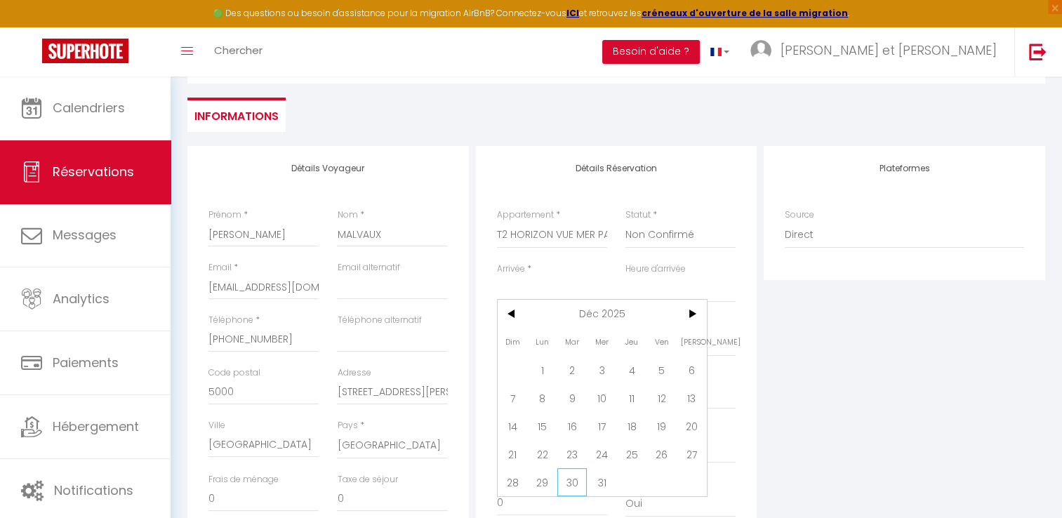
click at [570, 481] on span "30" at bounding box center [572, 482] width 30 height 28
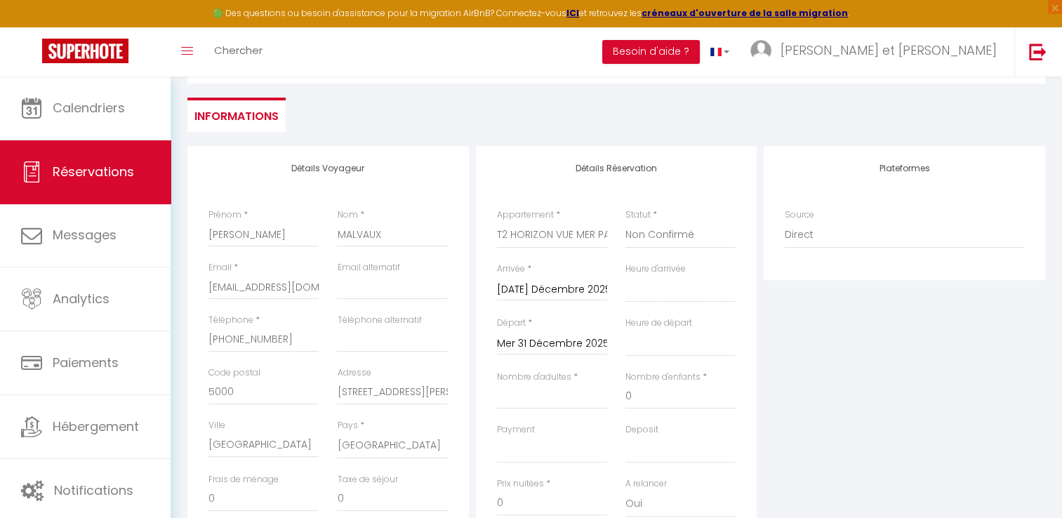
click at [547, 344] on input "Mer 31 Décembre 2025" at bounding box center [552, 344] width 110 height 18
click at [694, 368] on span ">" at bounding box center [692, 367] width 30 height 28
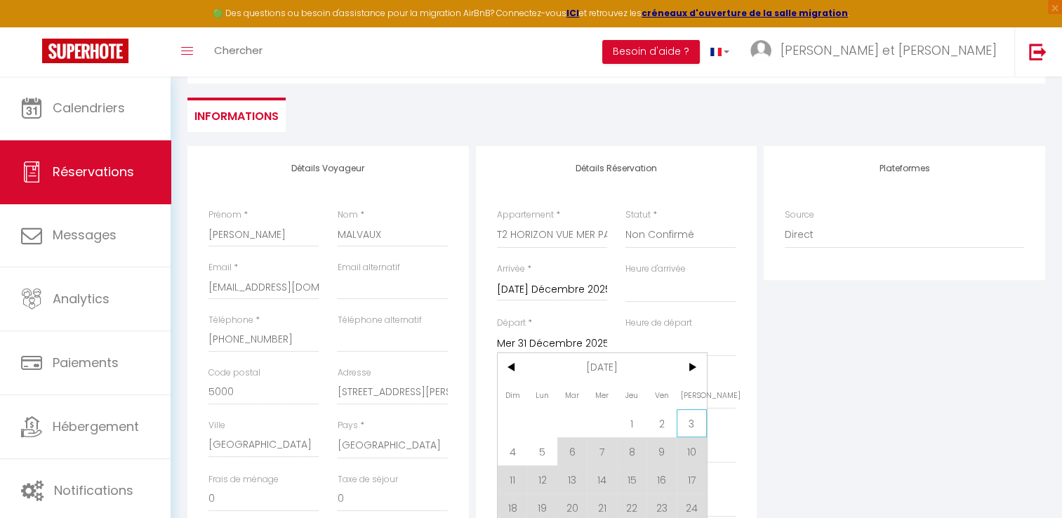
click at [693, 420] on span "3" at bounding box center [692, 423] width 30 height 28
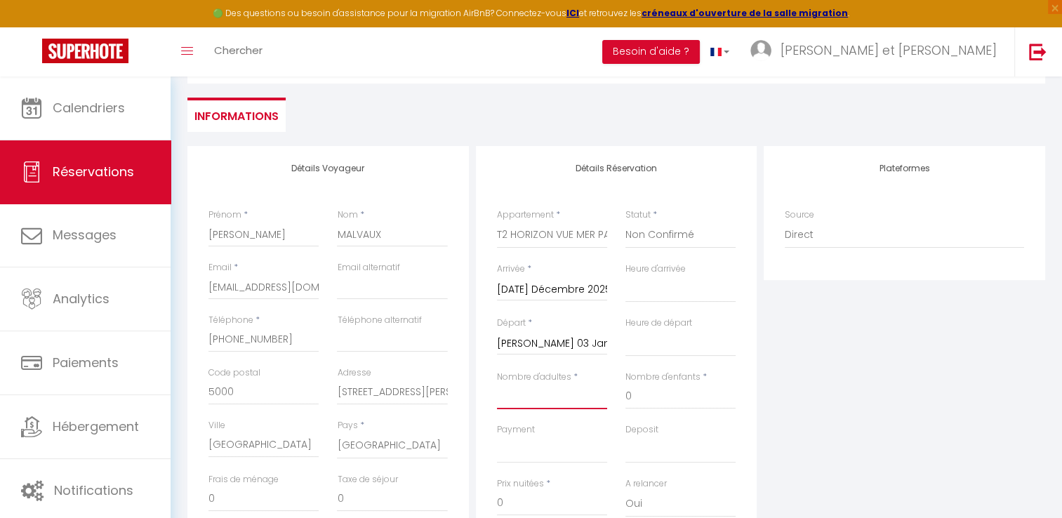
click at [539, 401] on input "Nombre d'adultes" at bounding box center [552, 396] width 110 height 25
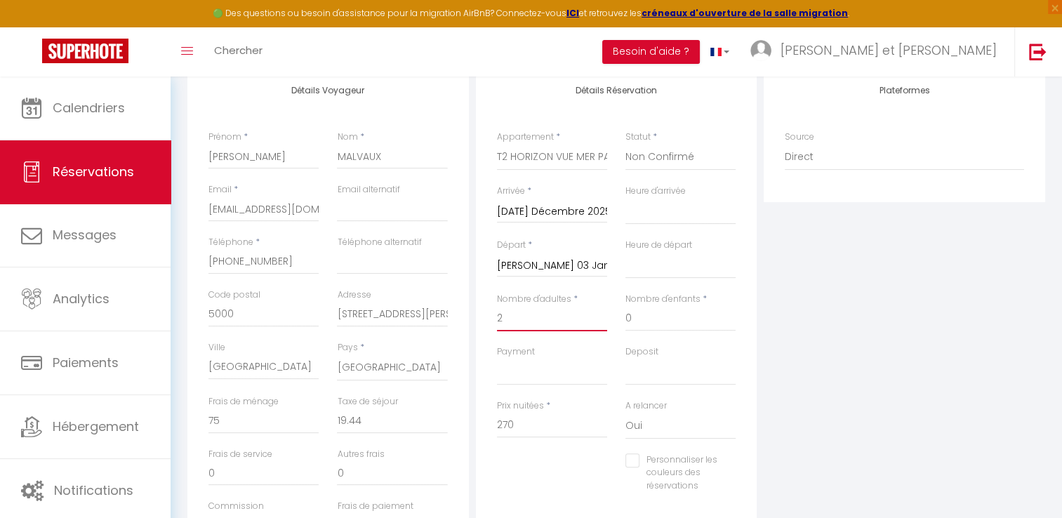
scroll to position [255, 0]
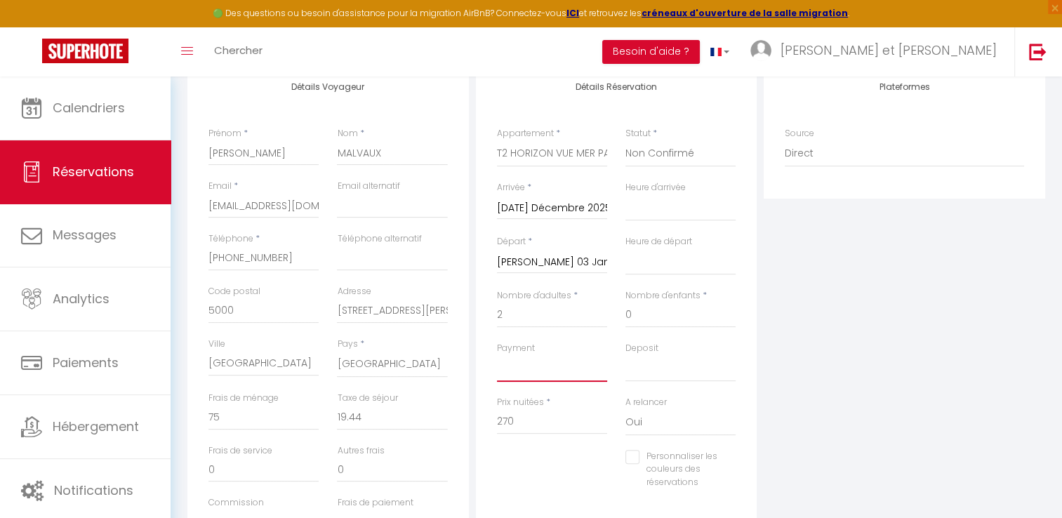
click at [528, 369] on select "OK KO" at bounding box center [552, 368] width 110 height 27
click at [497, 355] on select "OK KO" at bounding box center [552, 368] width 110 height 27
click at [660, 364] on select "OK KO" at bounding box center [680, 368] width 110 height 27
click at [625, 355] on select "OK KO" at bounding box center [680, 368] width 110 height 27
click at [533, 427] on input "270" at bounding box center [552, 421] width 110 height 25
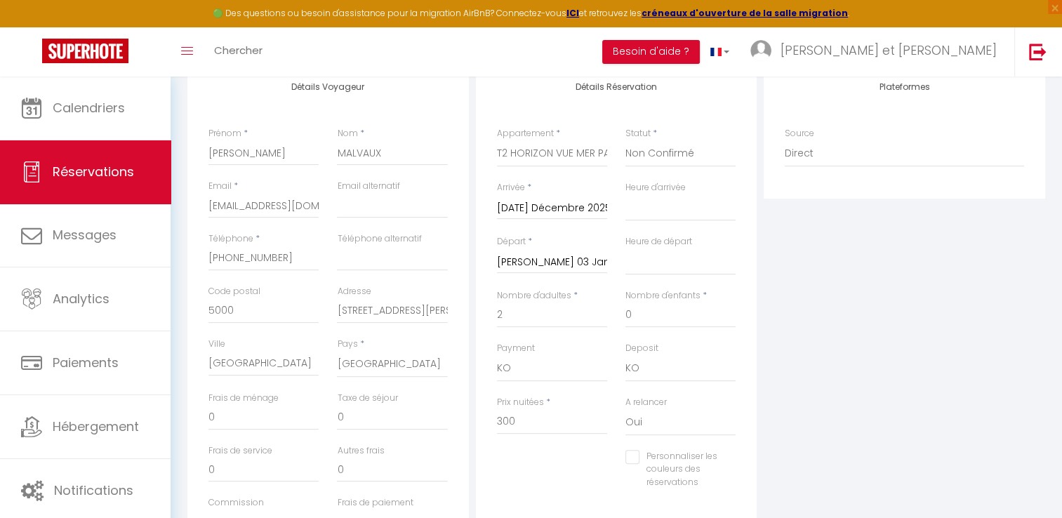
click at [535, 463] on div "Personnaliser les couleurs des réservations #D7092E" at bounding box center [617, 477] width 258 height 54
click at [343, 419] on input "0" at bounding box center [392, 417] width 110 height 25
click at [227, 417] on input "0" at bounding box center [263, 417] width 110 height 25
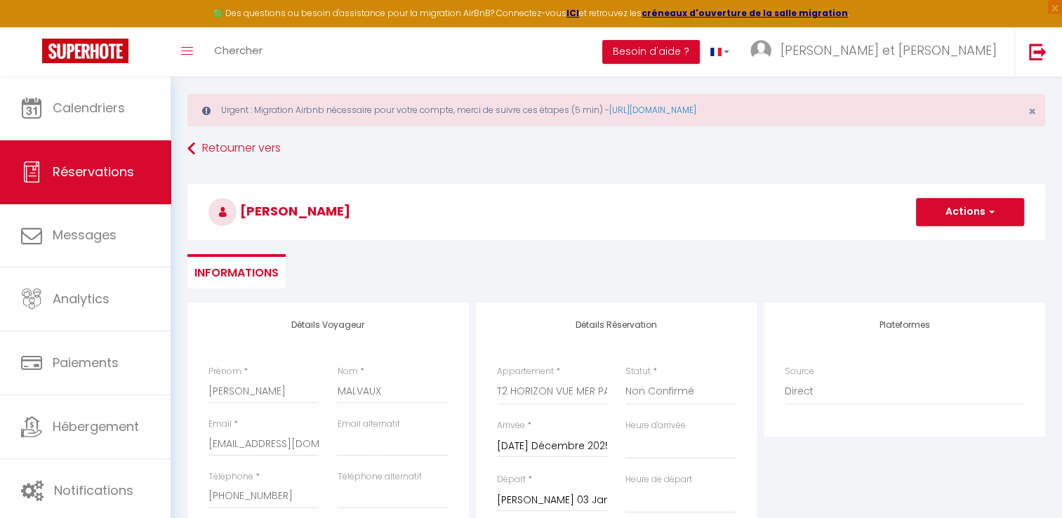
scroll to position [0, 0]
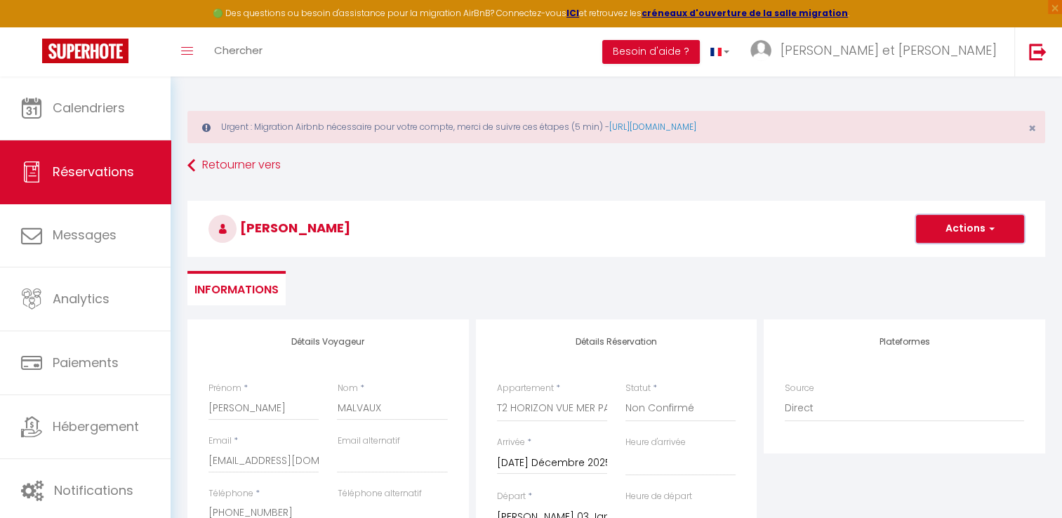
click at [983, 229] on button "Actions" at bounding box center [970, 229] width 108 height 28
click at [954, 262] on link "Enregistrer" at bounding box center [955, 260] width 111 height 18
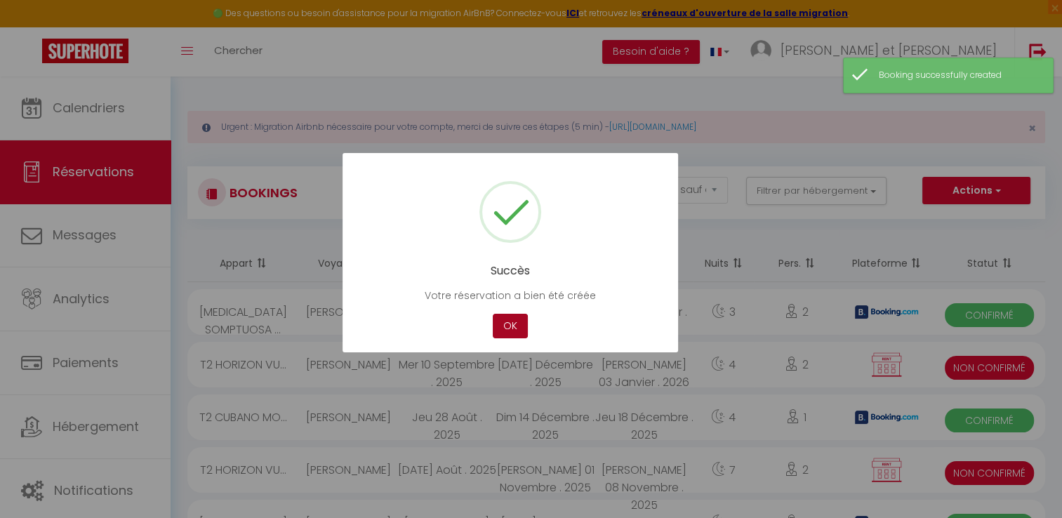
click at [509, 317] on button "OK" at bounding box center [510, 326] width 35 height 25
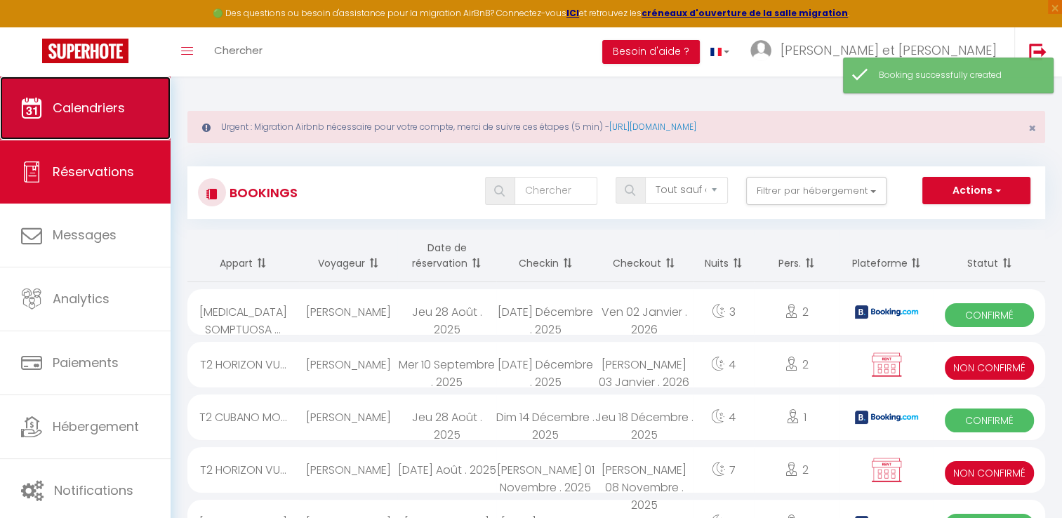
click at [118, 111] on span "Calendriers" at bounding box center [89, 108] width 72 height 18
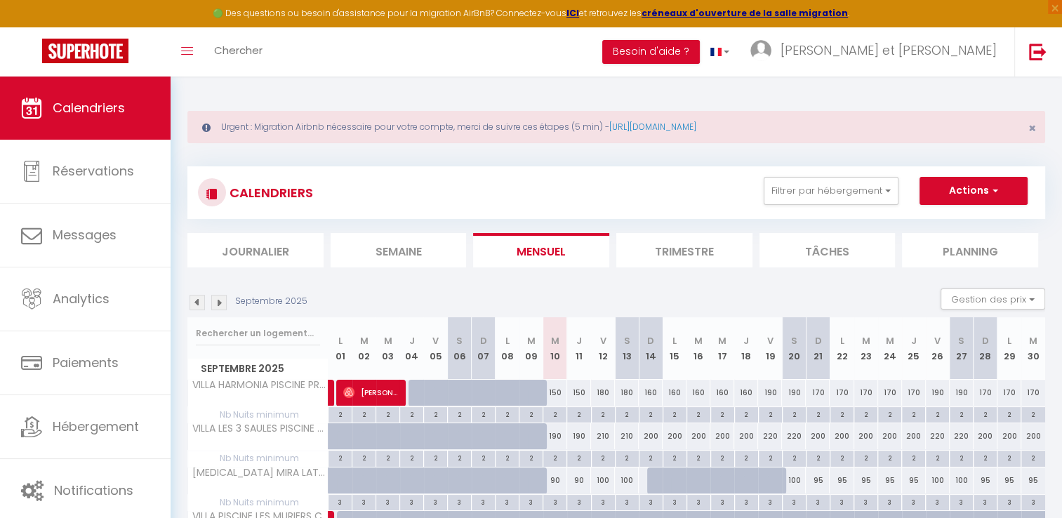
click at [222, 305] on img at bounding box center [218, 302] width 15 height 15
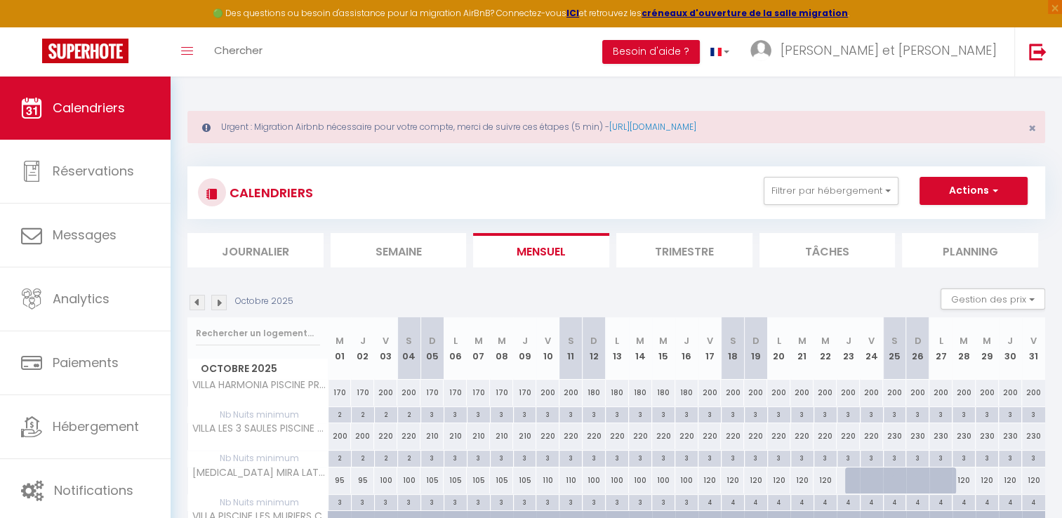
click at [222, 305] on img at bounding box center [218, 302] width 15 height 15
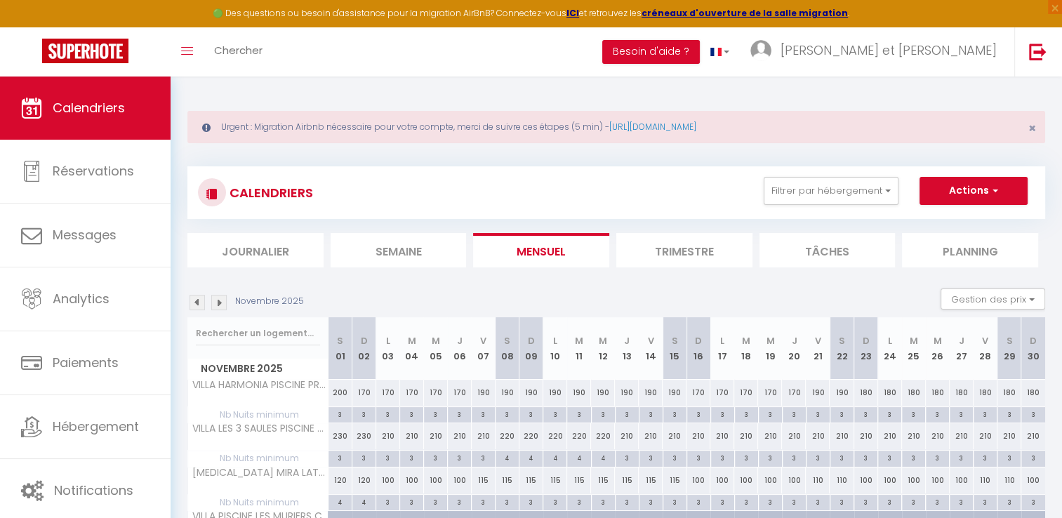
click at [222, 305] on img at bounding box center [218, 302] width 15 height 15
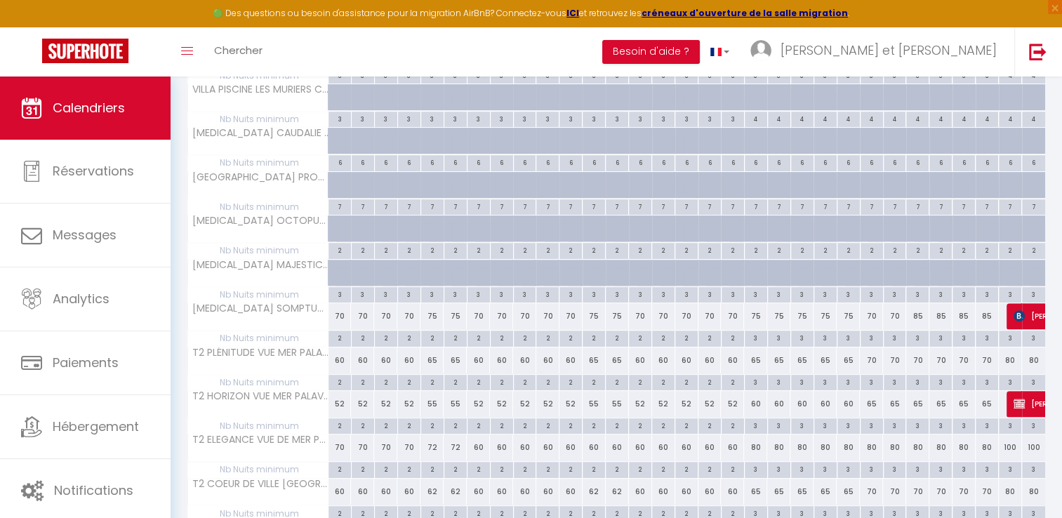
scroll to position [427, 0]
click at [1035, 401] on span "[PERSON_NAME]" at bounding box center [1077, 403] width 129 height 27
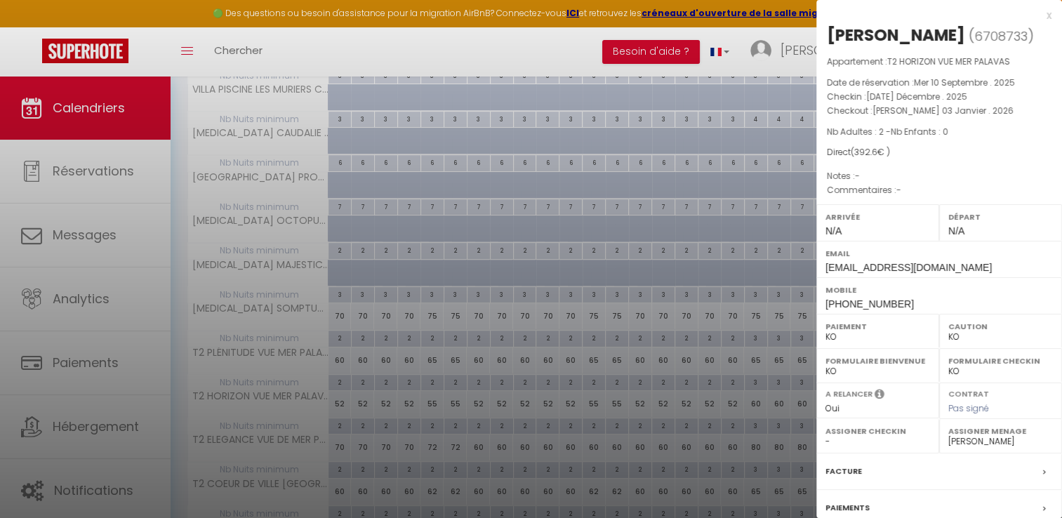
scroll to position [133, 0]
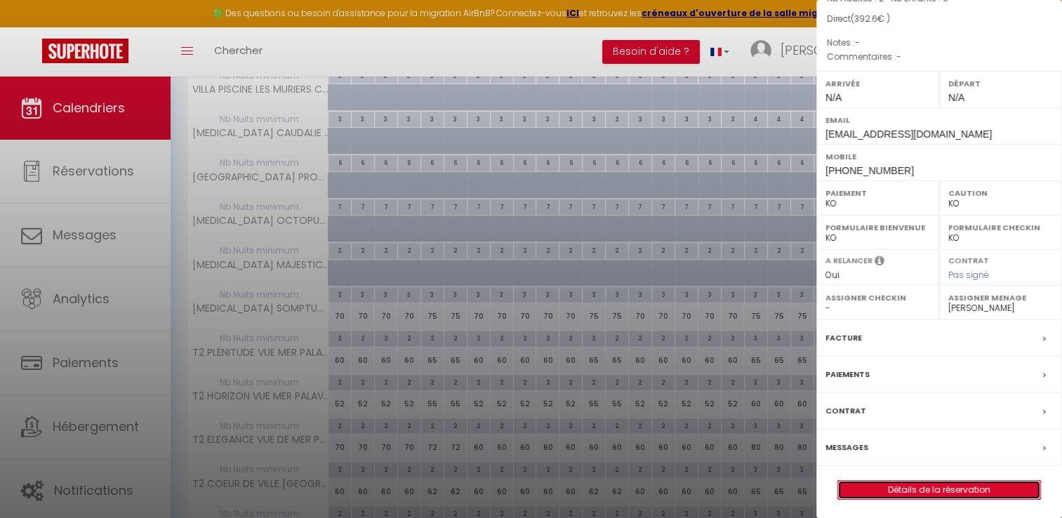
click at [919, 490] on link "Détails de la réservation" at bounding box center [939, 490] width 202 height 18
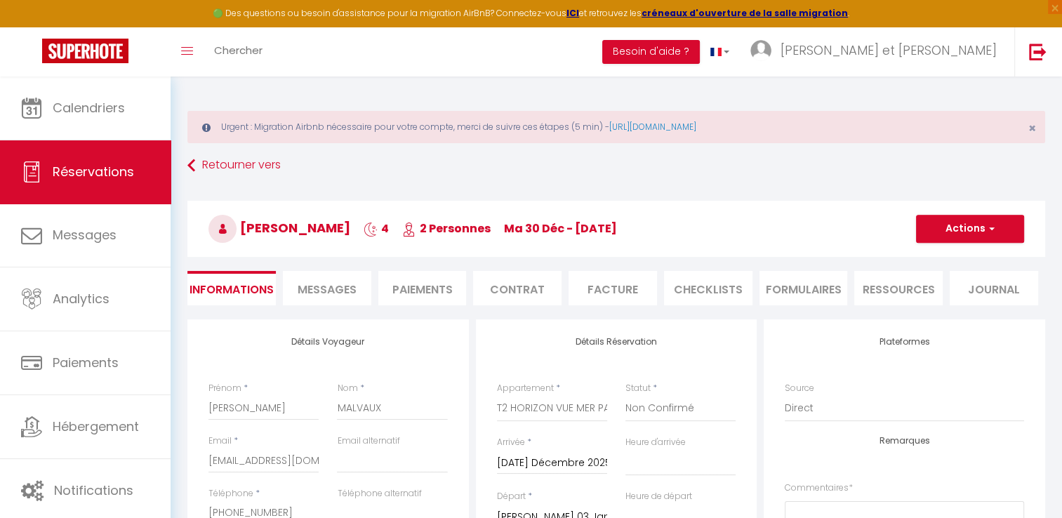
click at [507, 285] on li "Contrat" at bounding box center [517, 288] width 88 height 34
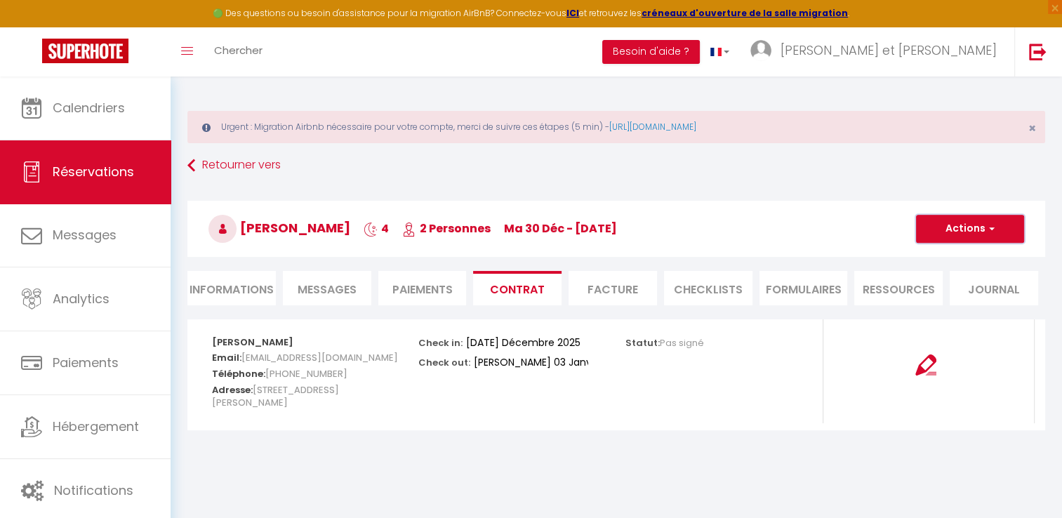
click at [994, 225] on button "Actions" at bounding box center [970, 229] width 108 height 28
click at [943, 294] on link "Copier le lien" at bounding box center [959, 296] width 118 height 18
click at [957, 225] on button "Actions" at bounding box center [970, 229] width 108 height 28
click at [940, 292] on link "Copier le lien" at bounding box center [959, 296] width 118 height 18
click at [946, 228] on button "Actions" at bounding box center [970, 229] width 108 height 28
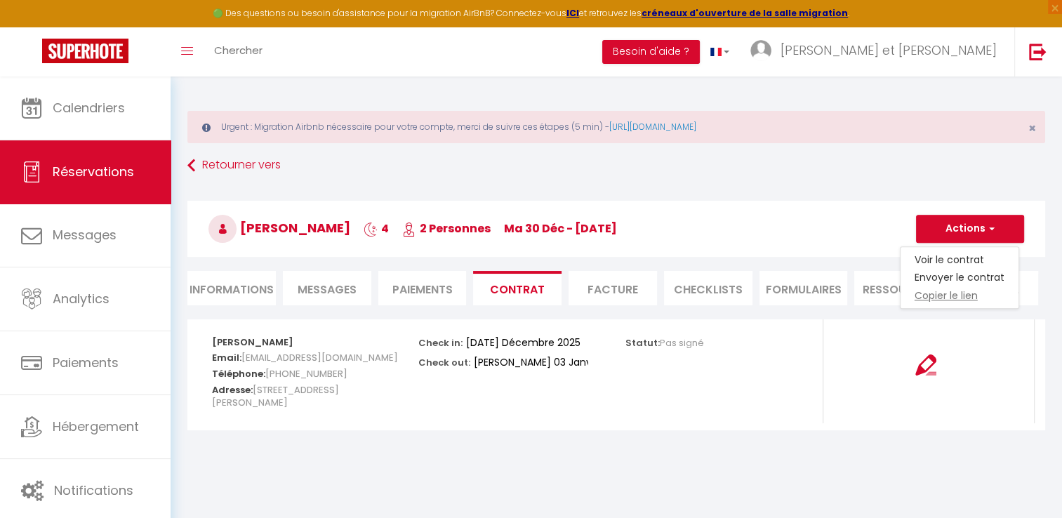
click at [931, 296] on link "Copier le lien" at bounding box center [959, 296] width 118 height 18
click at [415, 298] on li "Paiements" at bounding box center [422, 288] width 88 height 34
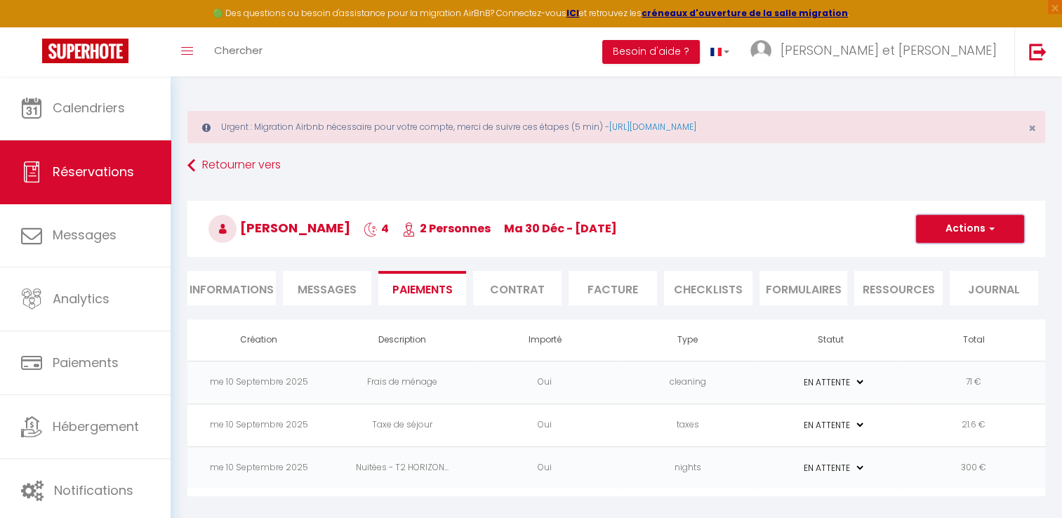
click at [952, 229] on button "Actions" at bounding box center [970, 229] width 108 height 28
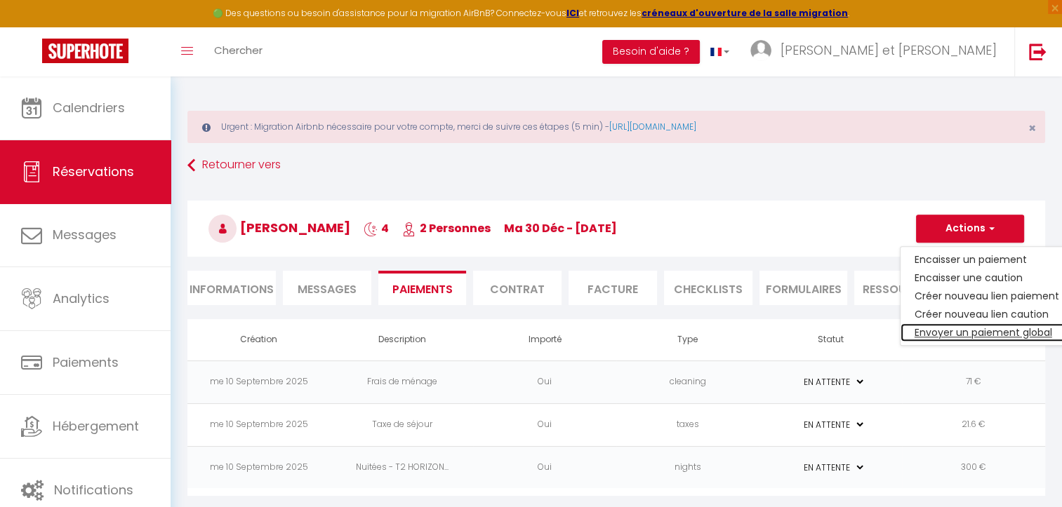
click at [972, 333] on link "Envoyer un paiement global" at bounding box center [986, 333] width 173 height 18
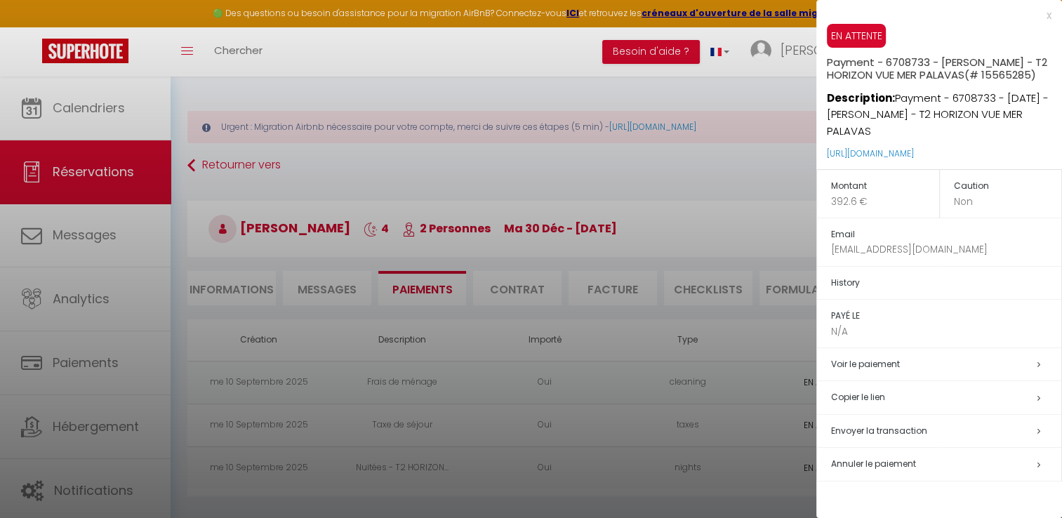
click at [860, 397] on h5 "Copier le lien" at bounding box center [946, 398] width 230 height 16
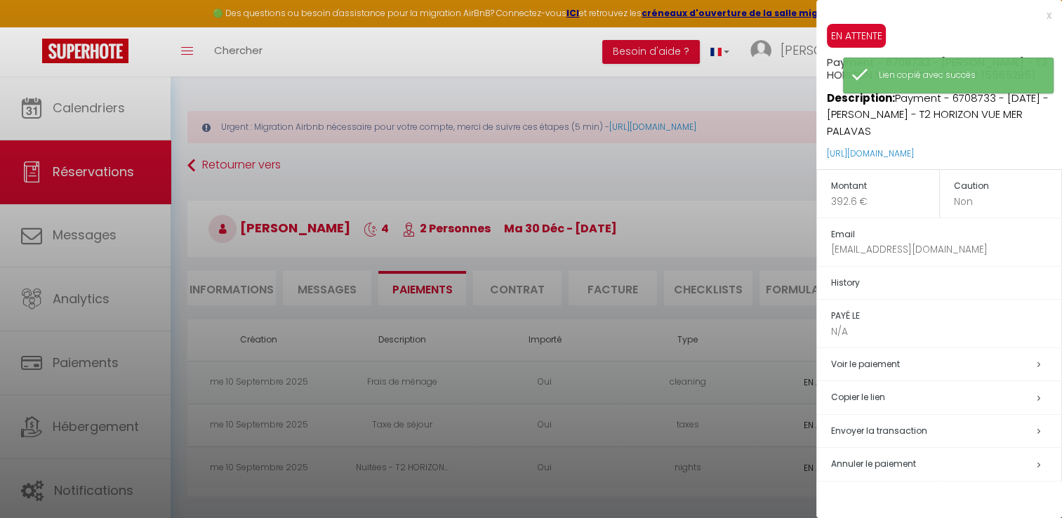
click at [1047, 17] on div "x" at bounding box center [933, 15] width 235 height 17
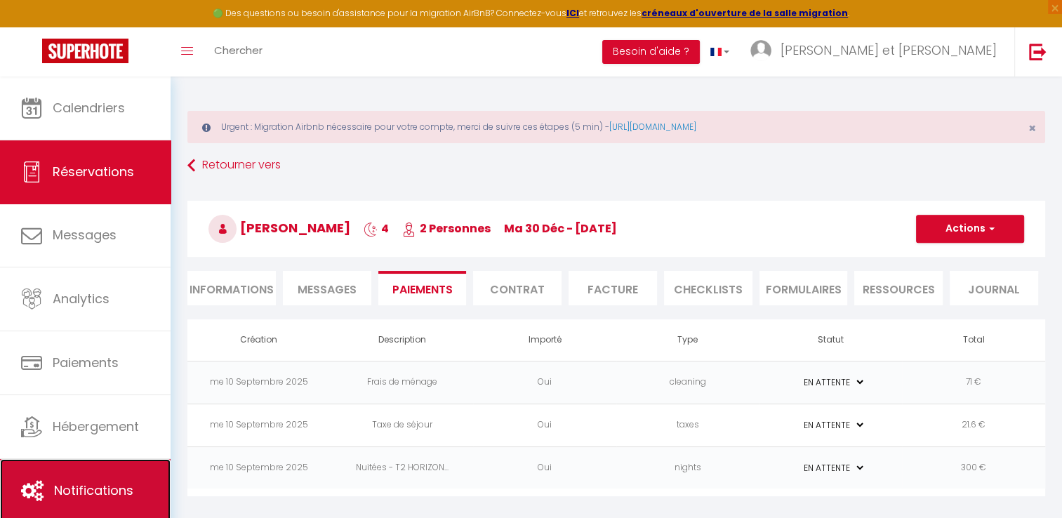
click at [116, 482] on span "Notifications" at bounding box center [93, 490] width 79 height 18
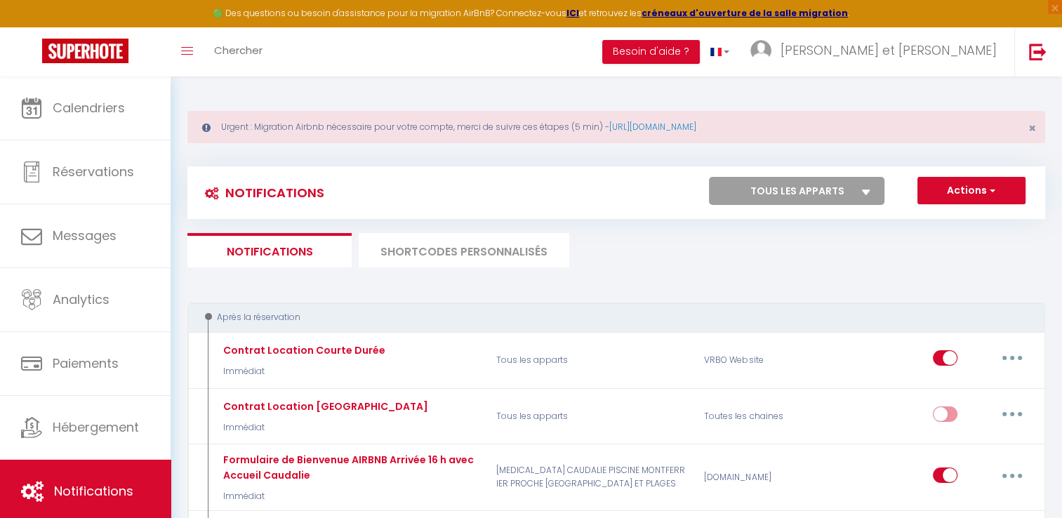
click at [436, 248] on li "SHORTCODES PERSONNALISÉS" at bounding box center [464, 250] width 211 height 34
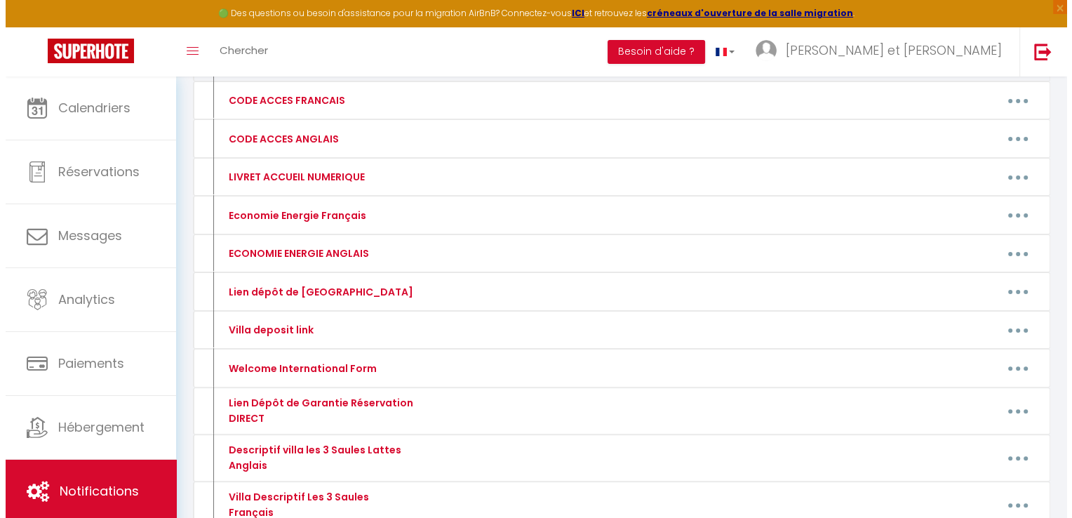
scroll to position [314, 0]
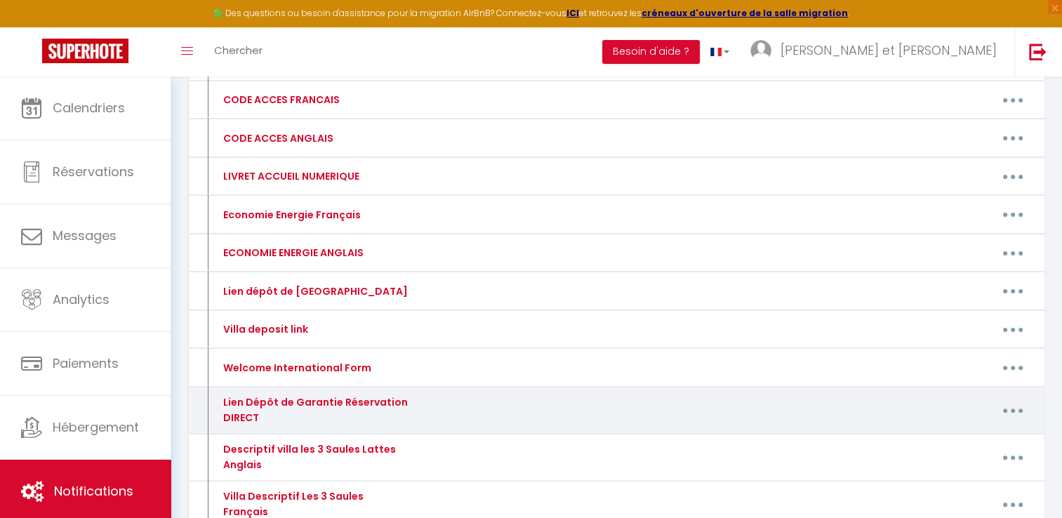
click at [1025, 408] on button "button" at bounding box center [1012, 410] width 39 height 22
click at [955, 434] on link "Editer" at bounding box center [976, 442] width 104 height 24
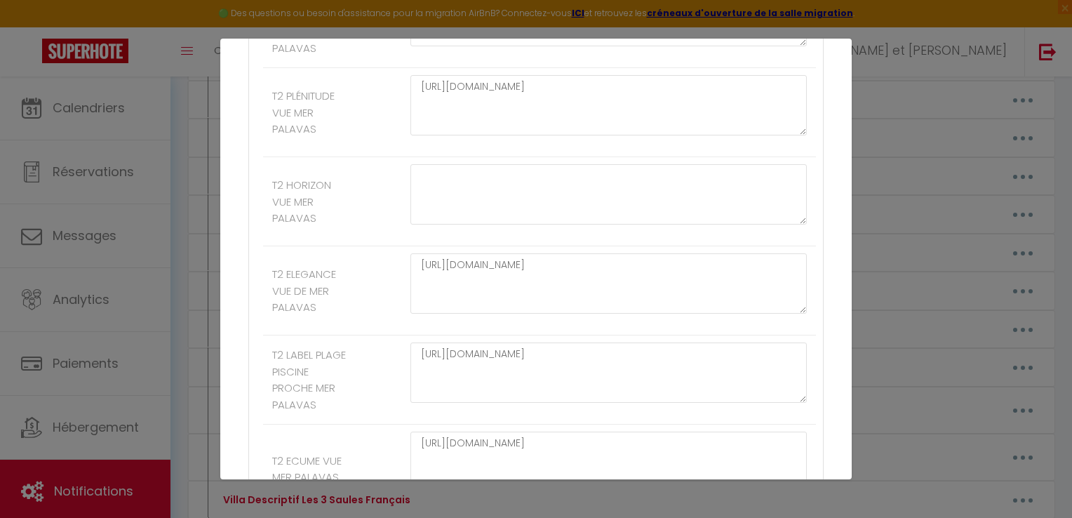
scroll to position [1902, 0]
click at [166, 152] on div "Mettre à jour le code court personnalisé × Nom * Lien Dépôt de Garantie Réserva…" at bounding box center [536, 259] width 1072 height 518
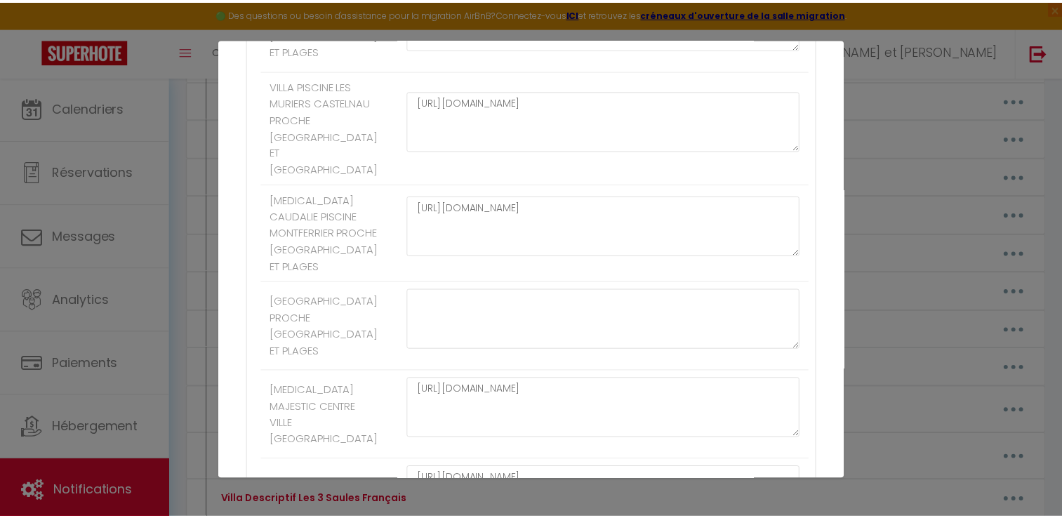
scroll to position [0, 0]
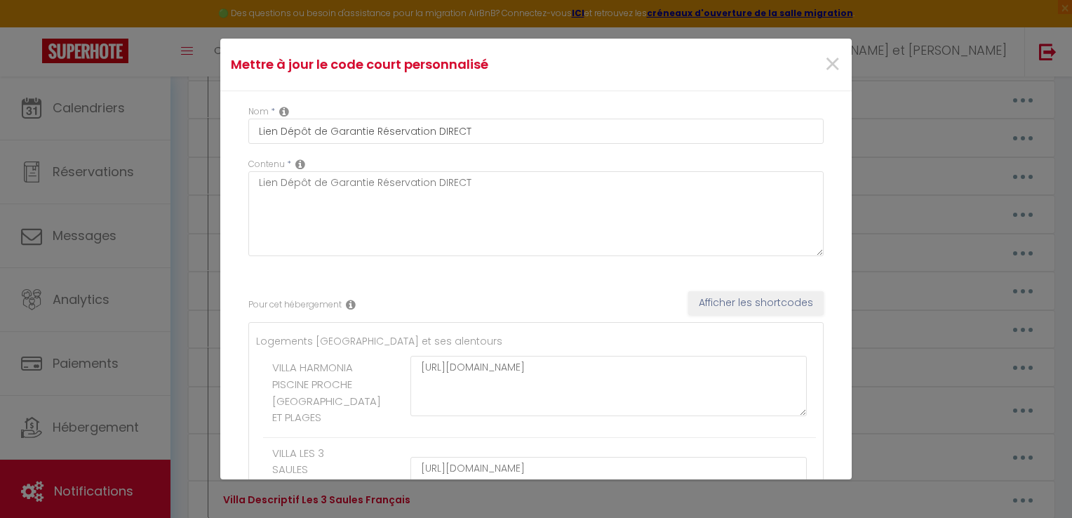
click at [809, 59] on div "×" at bounding box center [746, 64] width 210 height 31
click at [825, 65] on span "×" at bounding box center [833, 65] width 18 height 42
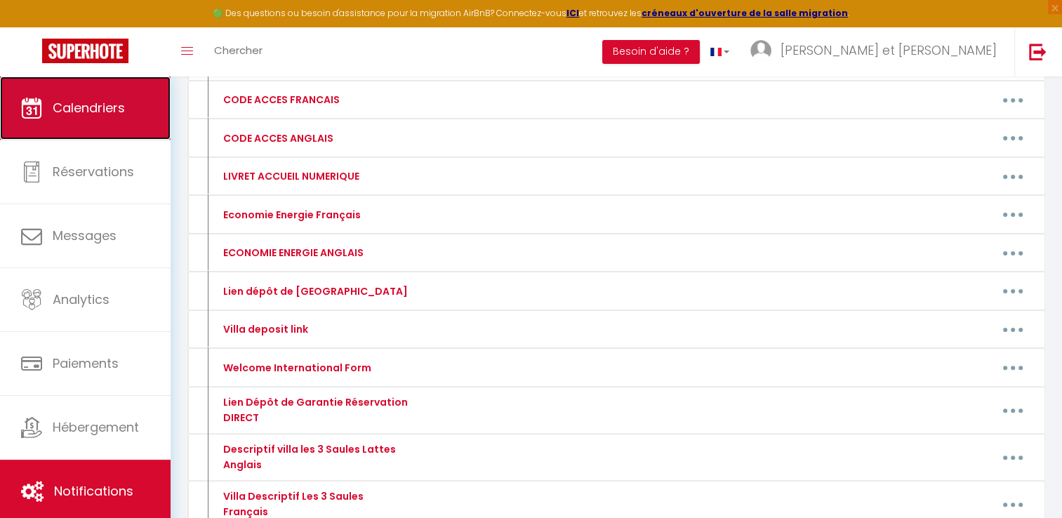
click at [119, 114] on span "Calendriers" at bounding box center [89, 108] width 72 height 18
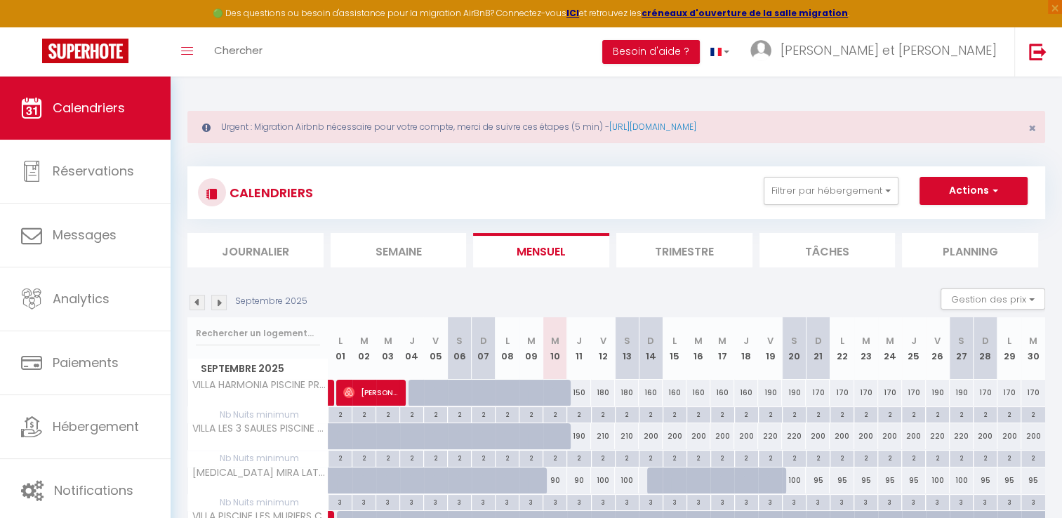
click at [215, 300] on img at bounding box center [218, 302] width 15 height 15
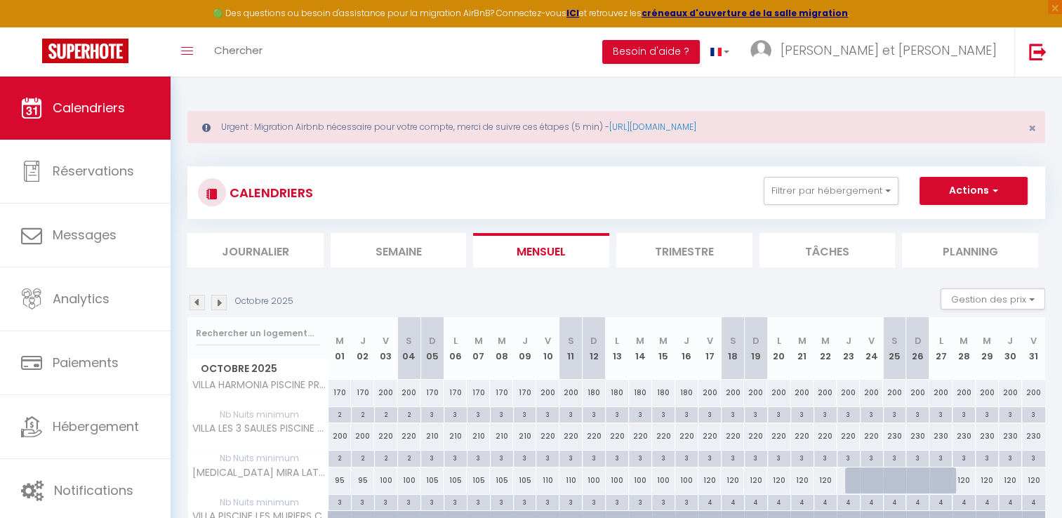
click at [215, 300] on img at bounding box center [218, 302] width 15 height 15
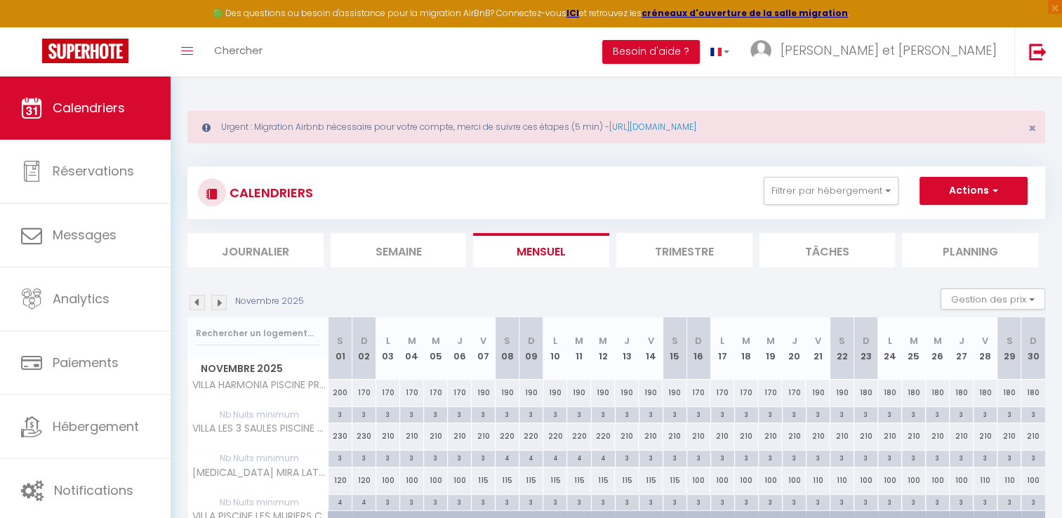
click at [224, 301] on img at bounding box center [218, 302] width 15 height 15
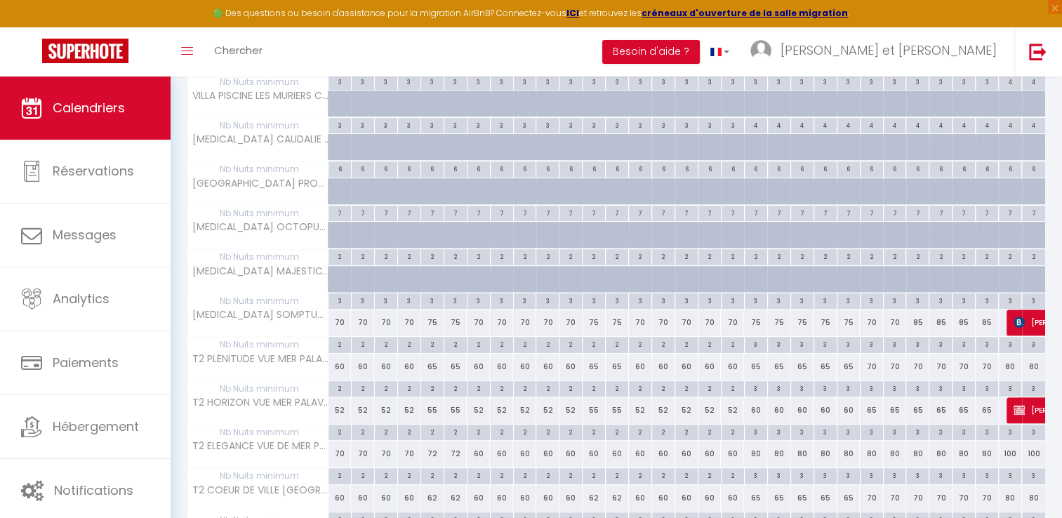
scroll to position [421, 0]
click at [1033, 406] on span "[PERSON_NAME]" at bounding box center [1077, 409] width 129 height 27
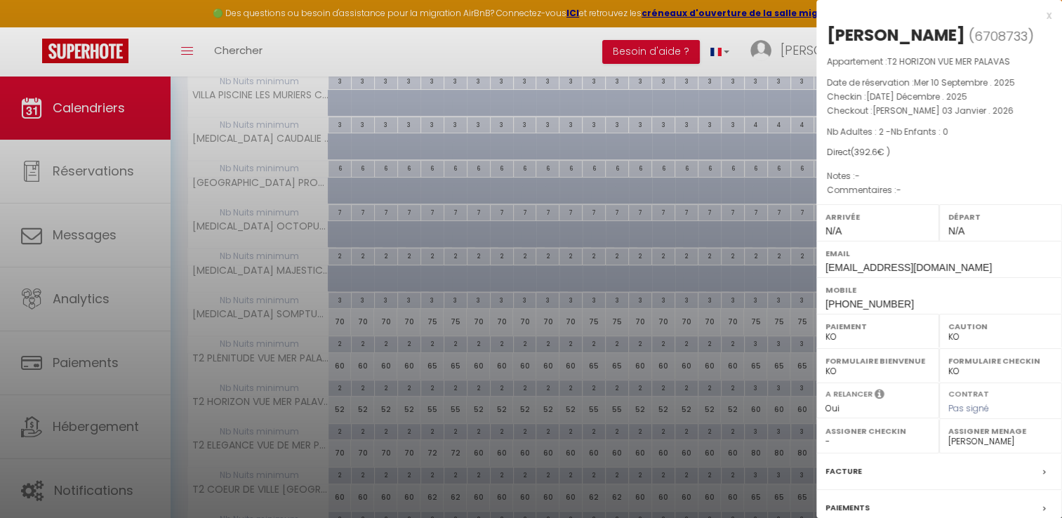
scroll to position [133, 0]
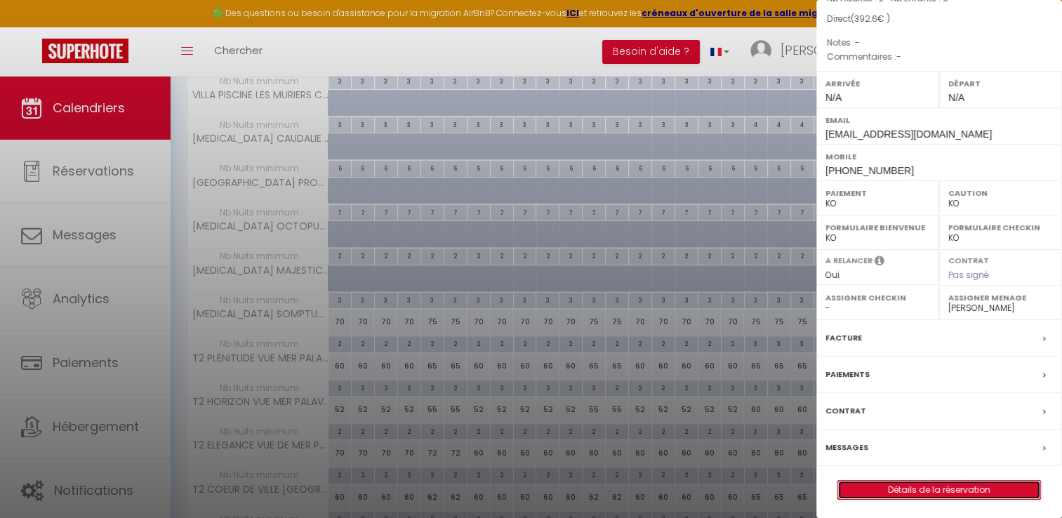
click at [926, 486] on link "Détails de la réservation" at bounding box center [939, 490] width 202 height 18
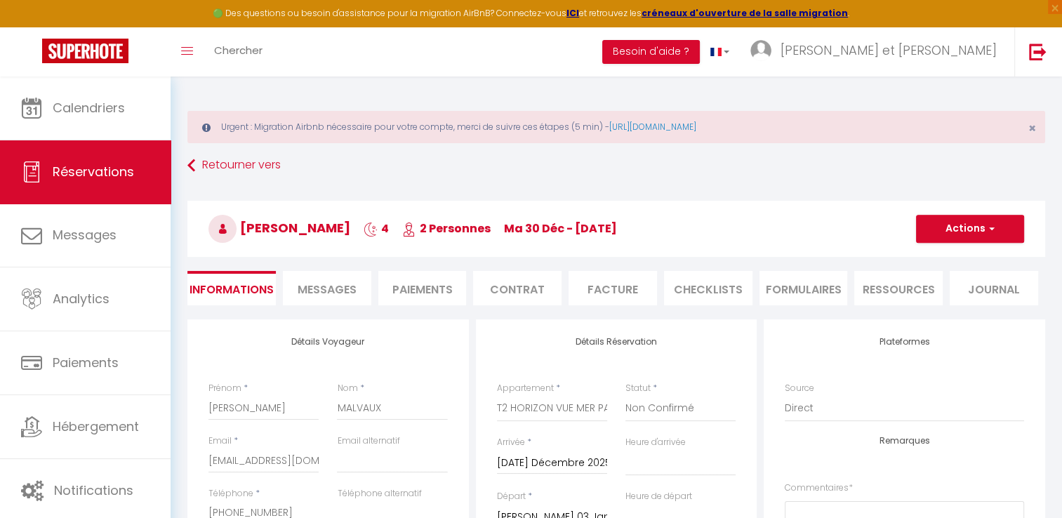
scroll to position [156, 0]
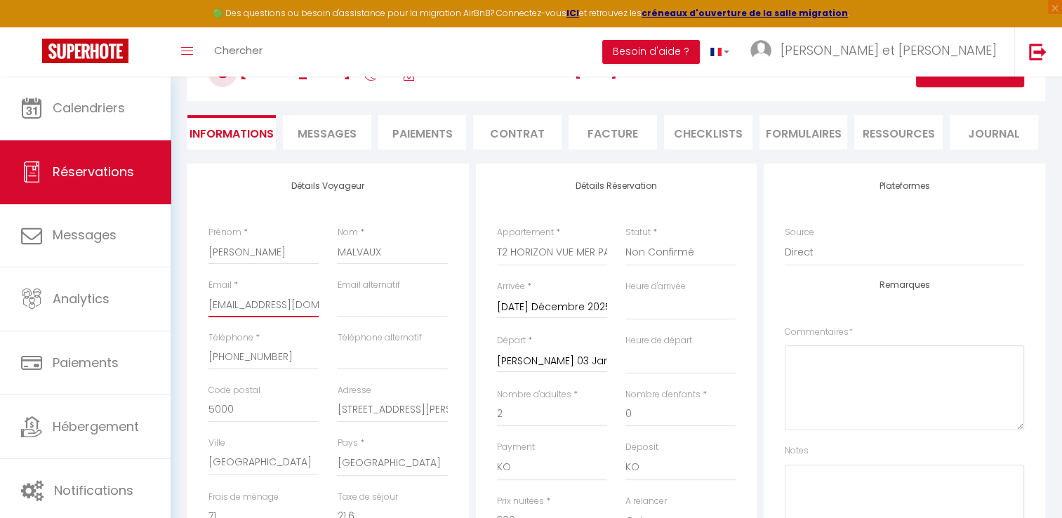
drag, startPoint x: 208, startPoint y: 305, endPoint x: 303, endPoint y: 309, distance: 94.8
click at [303, 309] on input "[EMAIL_ADDRESS][DOMAIN_NAME]" at bounding box center [263, 304] width 110 height 25
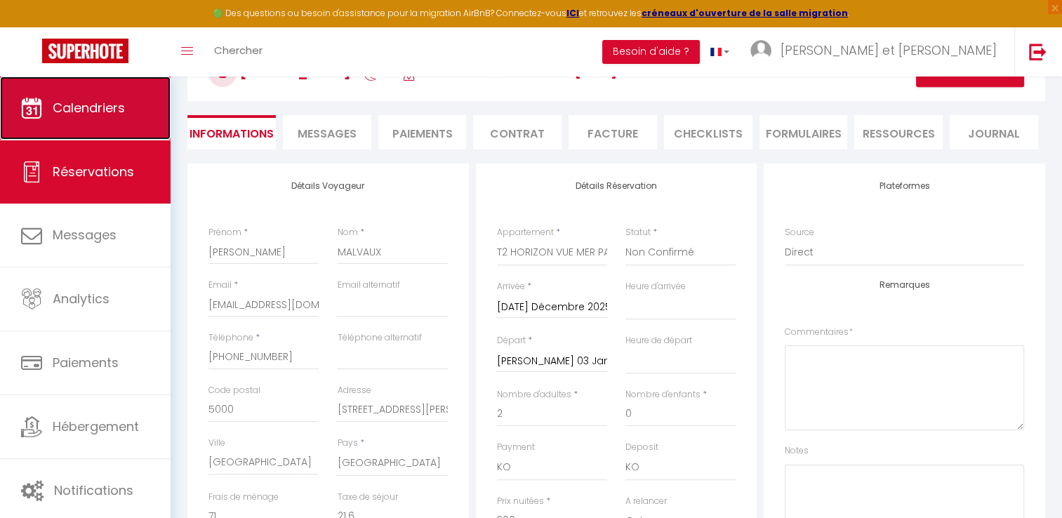
click at [124, 114] on span "Calendriers" at bounding box center [89, 108] width 72 height 18
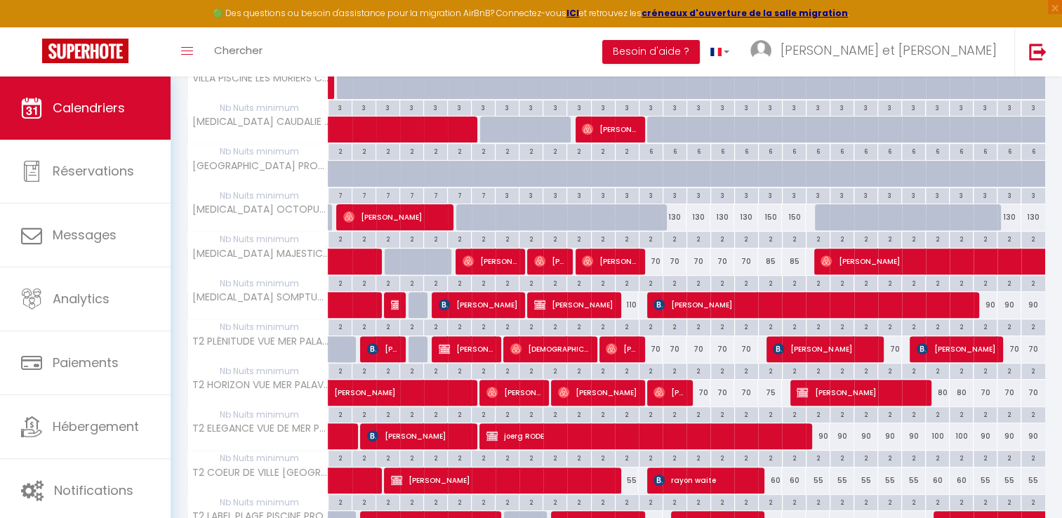
scroll to position [440, 0]
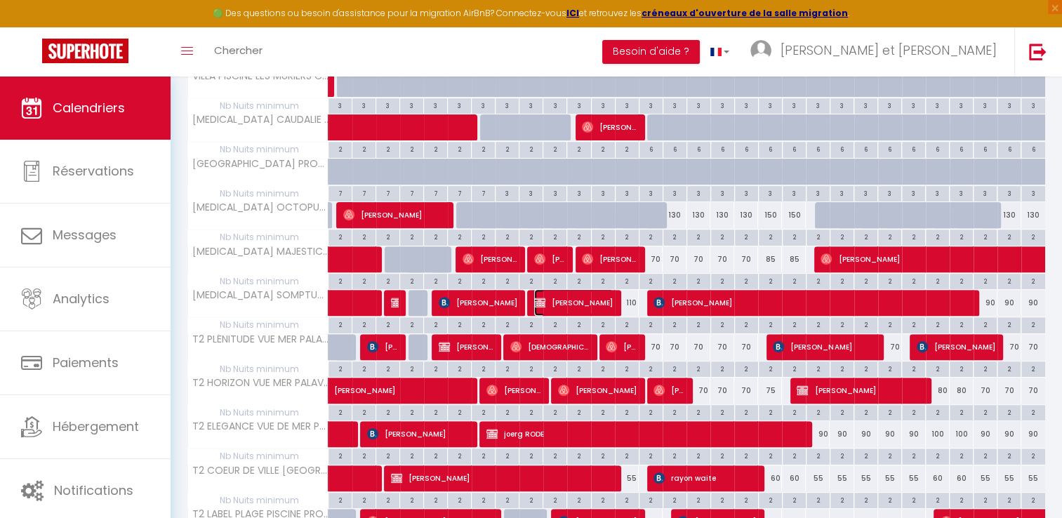
click at [567, 304] on span "[PERSON_NAME]" at bounding box center [573, 302] width 79 height 27
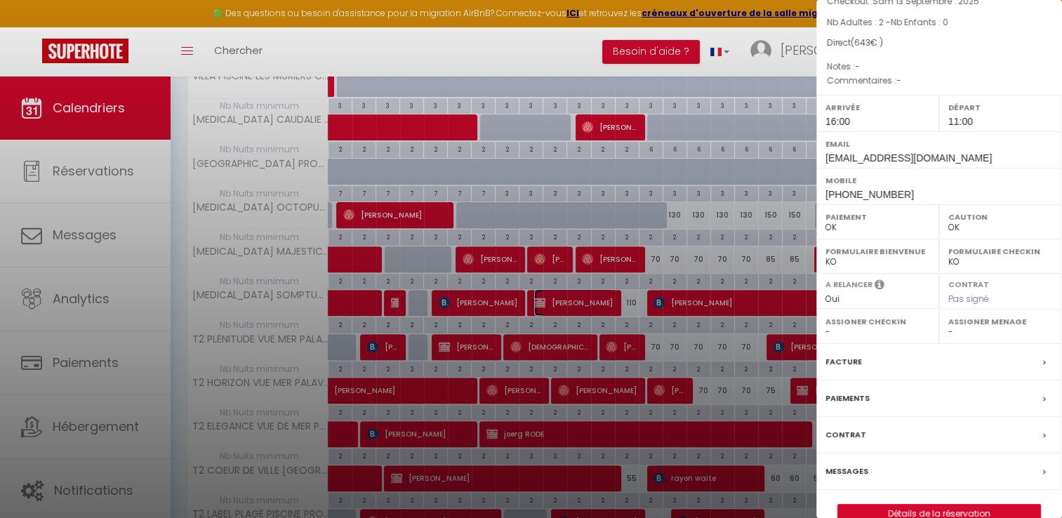
scroll to position [147, 0]
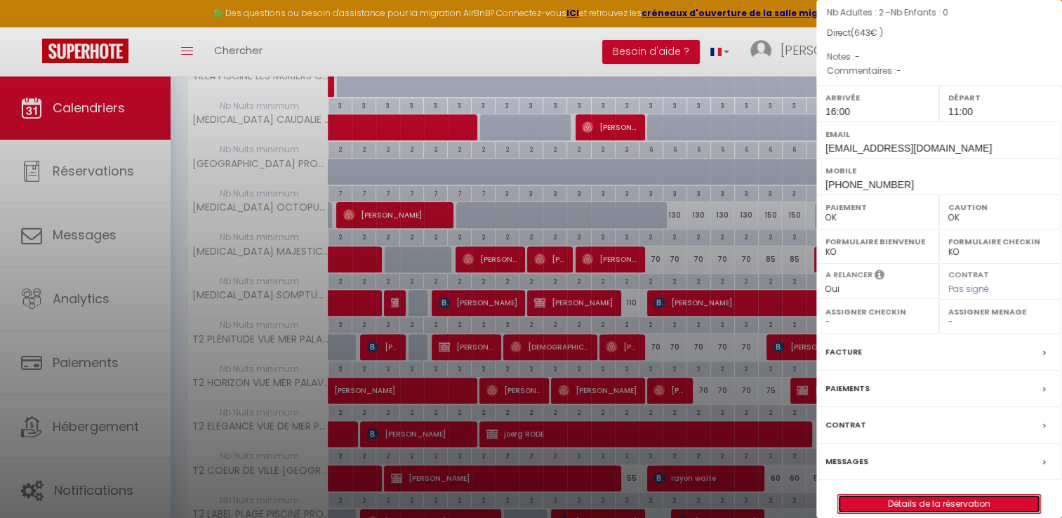
click at [912, 495] on link "Détails de la réservation" at bounding box center [939, 504] width 202 height 18
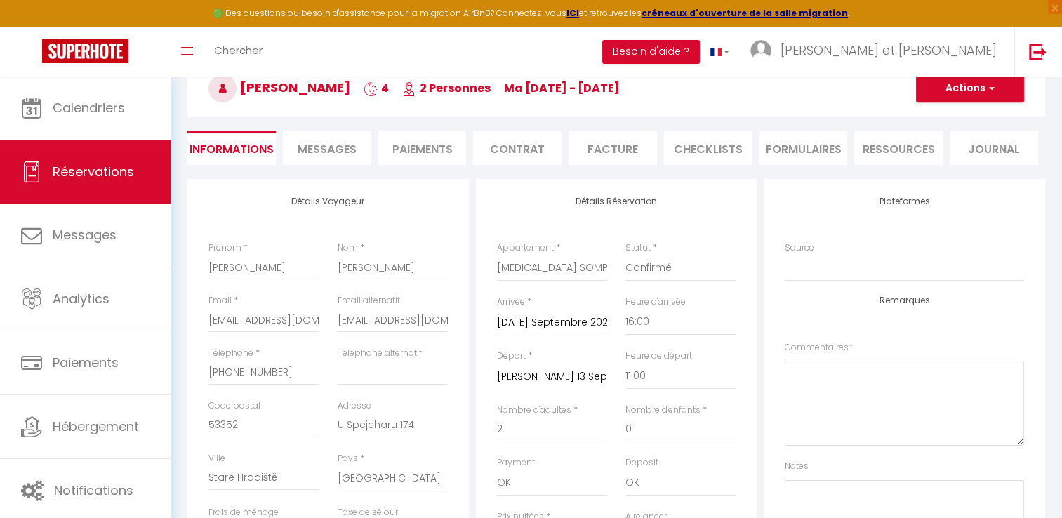
scroll to position [205, 0]
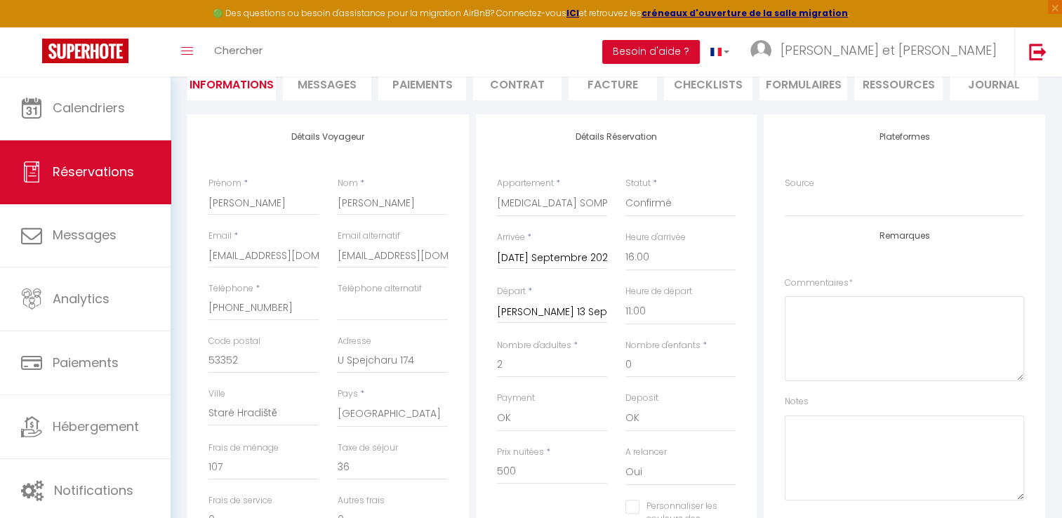
click at [632, 442] on div "Deposit OK KO" at bounding box center [680, 419] width 128 height 54
click at [326, 91] on span "Messages" at bounding box center [327, 85] width 59 height 16
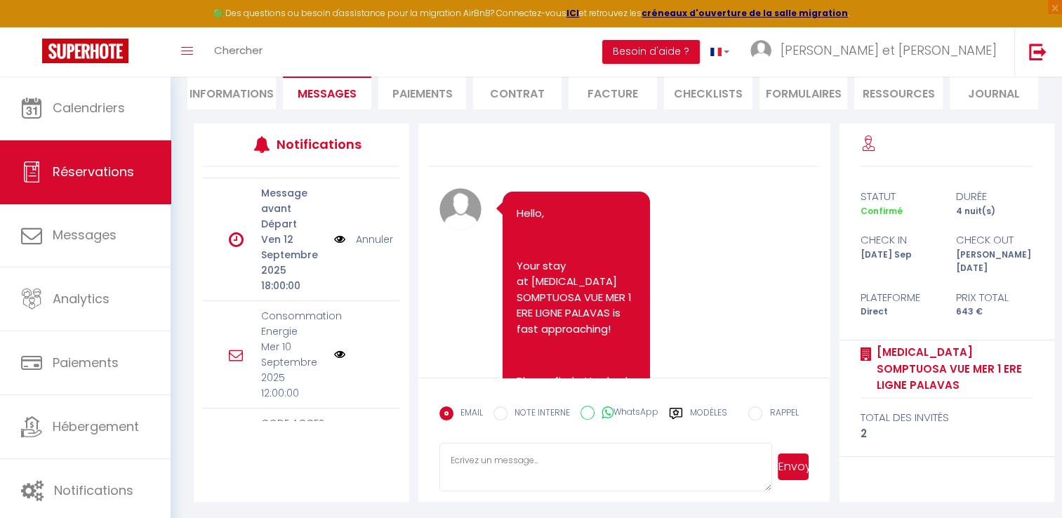
scroll to position [197, 0]
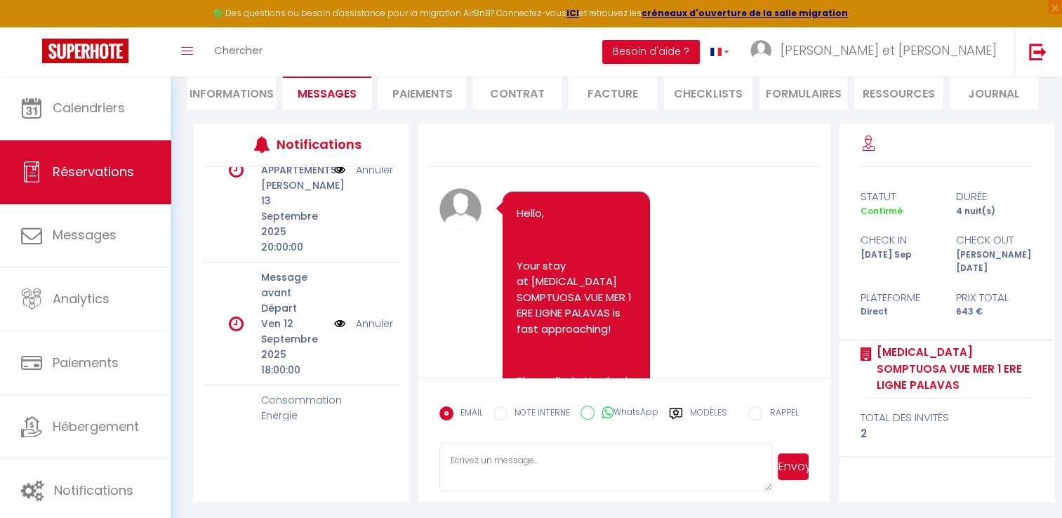
click at [376, 316] on link "Annuler" at bounding box center [374, 323] width 37 height 15
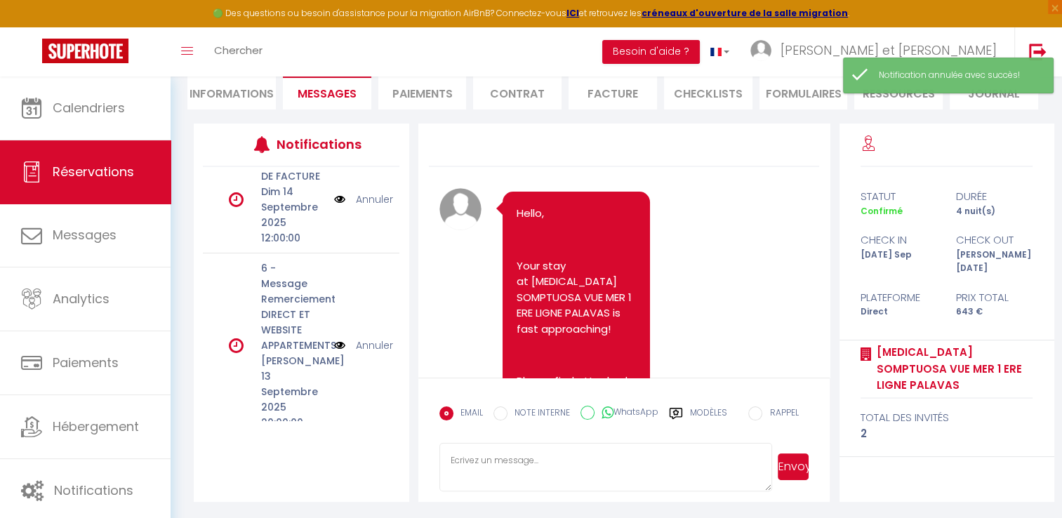
scroll to position [0, 0]
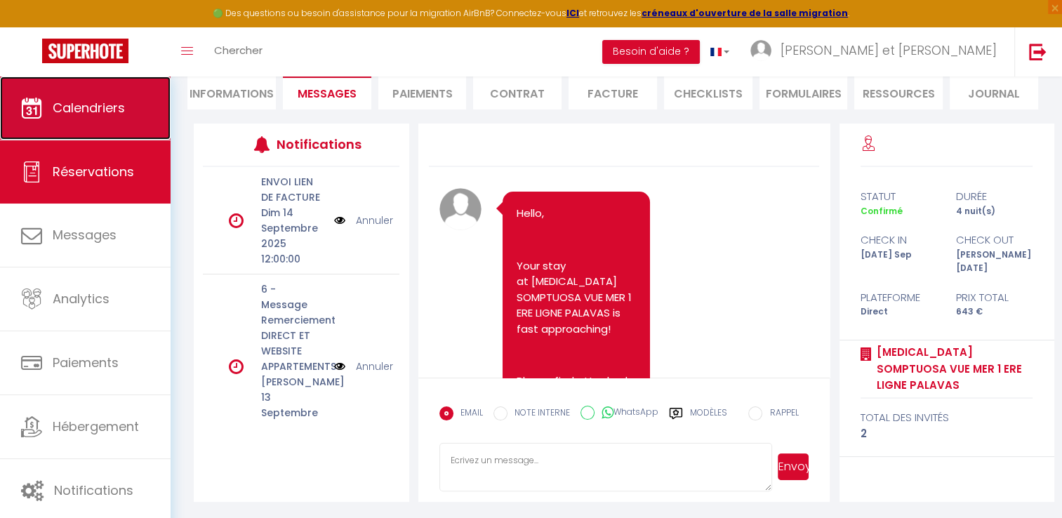
click at [97, 119] on link "Calendriers" at bounding box center [85, 108] width 171 height 63
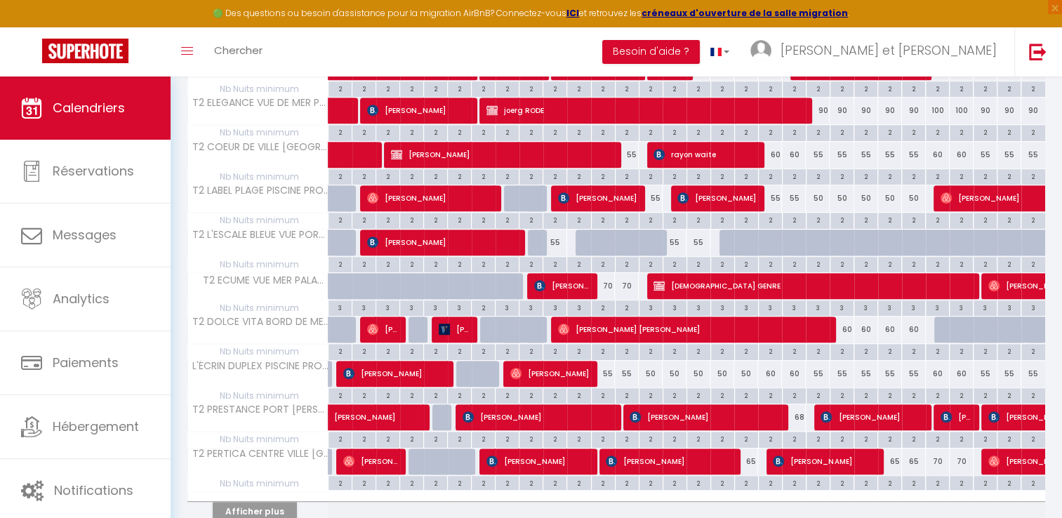
scroll to position [823, 0]
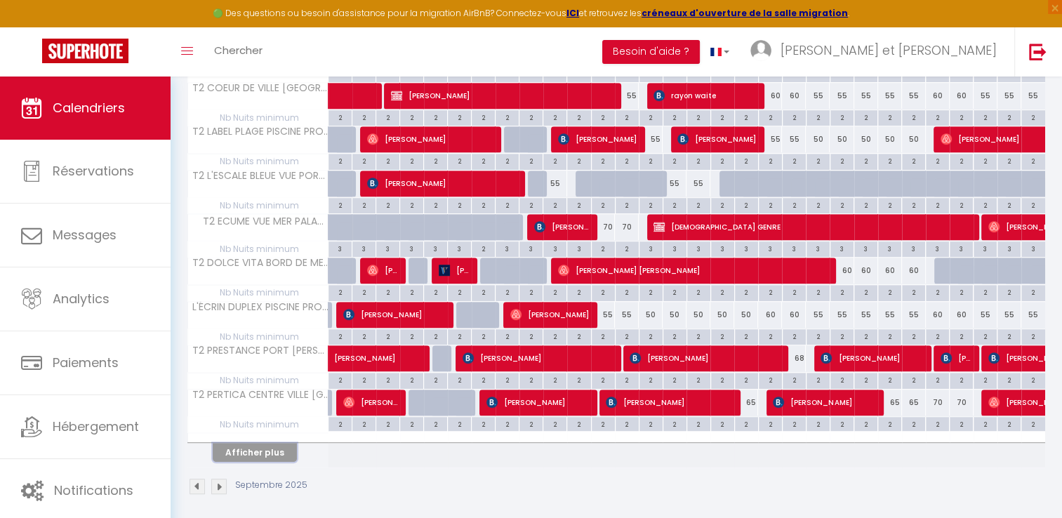
click at [256, 448] on button "Afficher plus" at bounding box center [255, 452] width 84 height 19
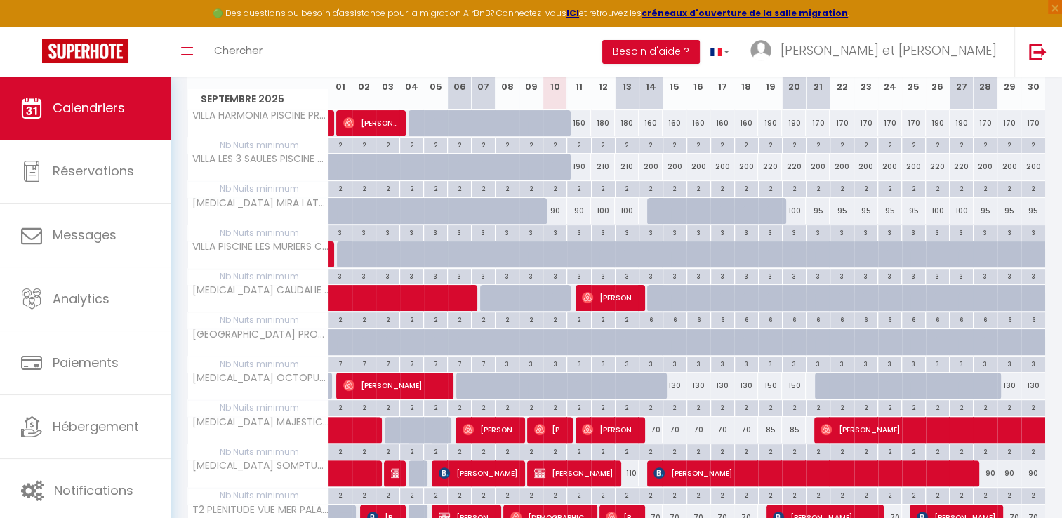
scroll to position [225, 0]
